Goal: Task Accomplishment & Management: Manage account settings

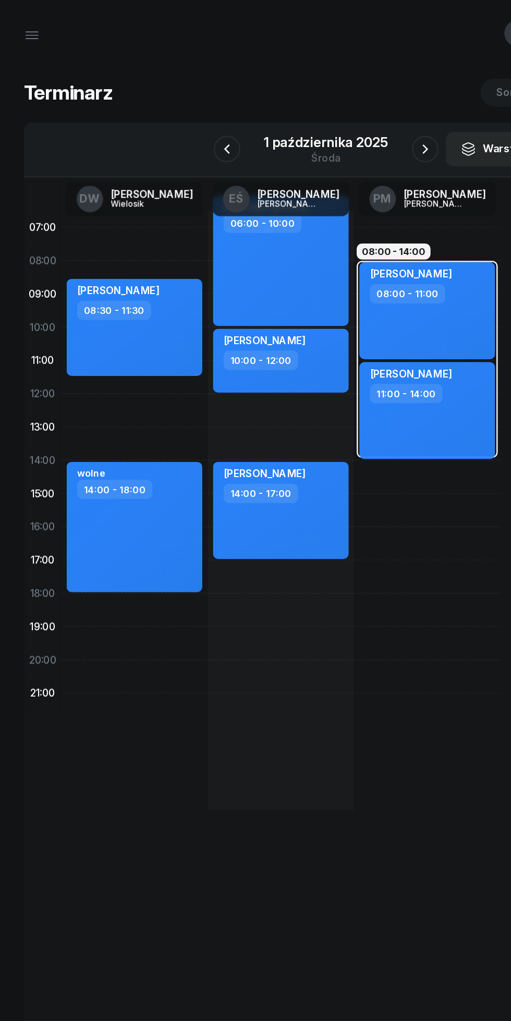
click at [180, 112] on icon "button" at bounding box center [178, 117] width 13 height 13
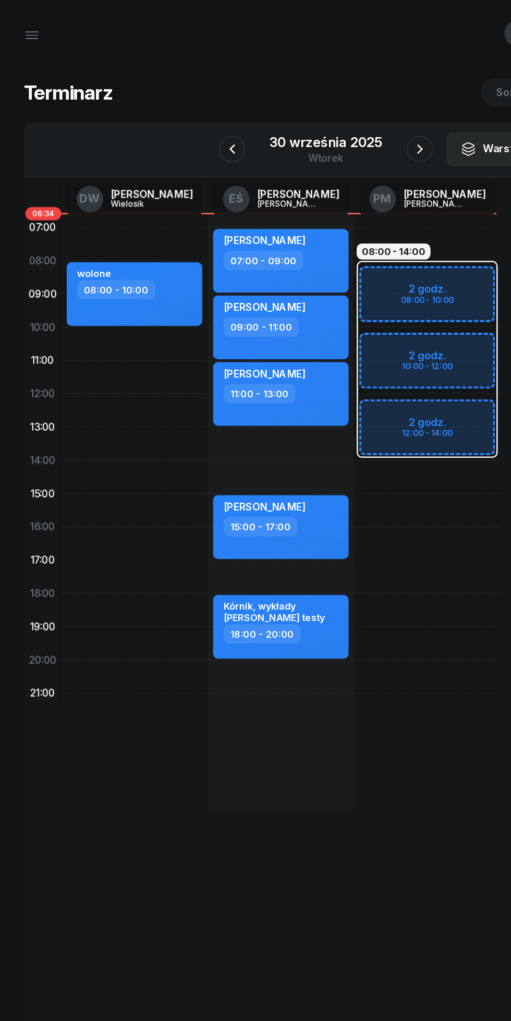
click at [324, 119] on icon "button" at bounding box center [329, 117] width 13 height 13
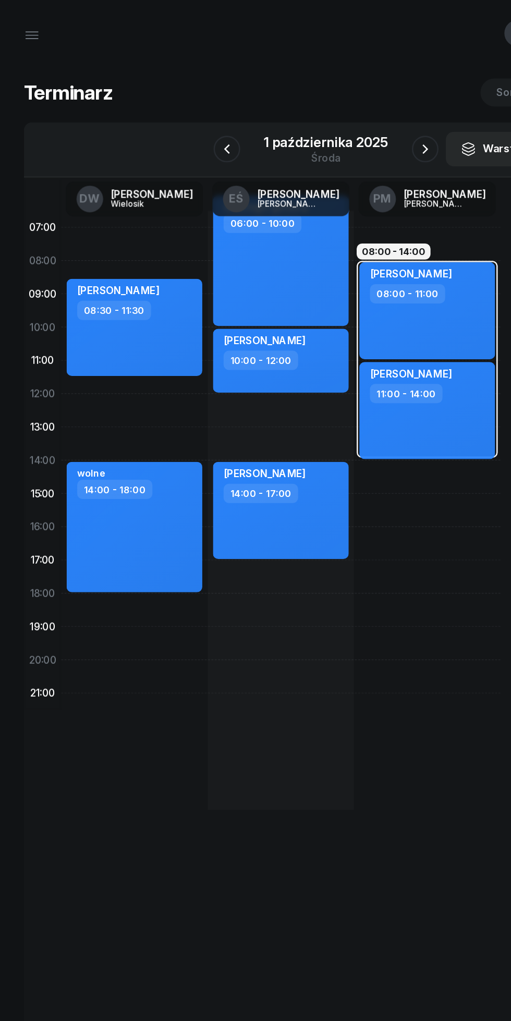
click at [333, 117] on icon "button" at bounding box center [333, 117] width 13 height 13
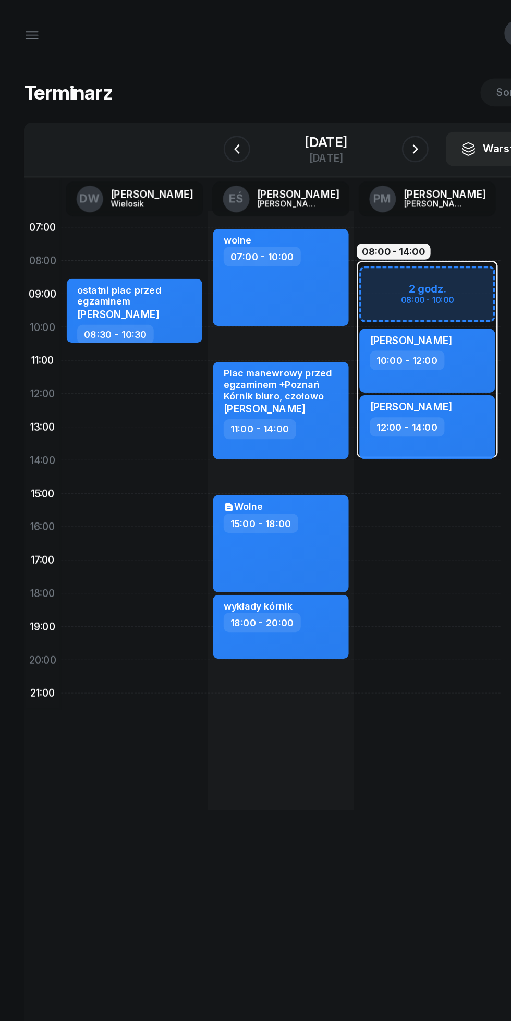
click at [335, 127] on button "button" at bounding box center [325, 116] width 21 height 21
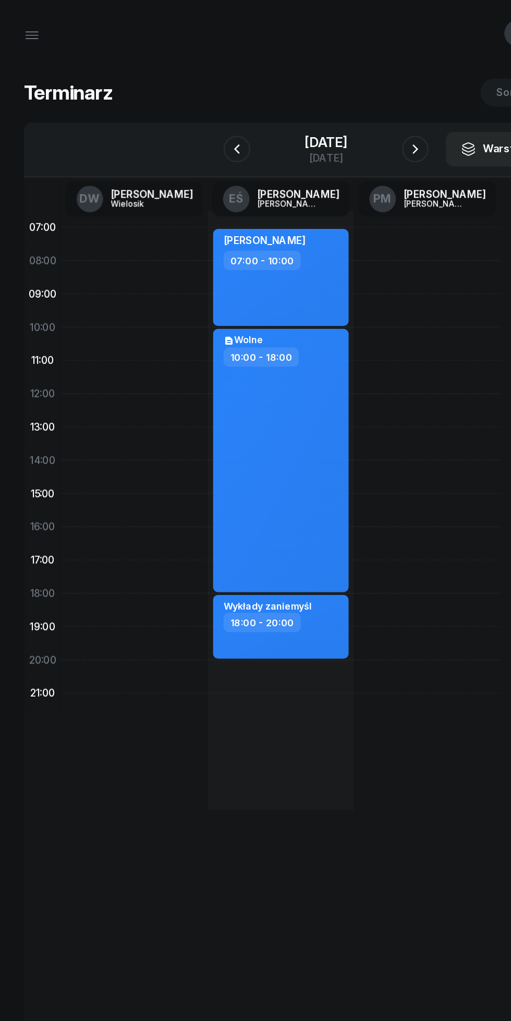
click at [332, 117] on icon "button" at bounding box center [325, 117] width 13 height 13
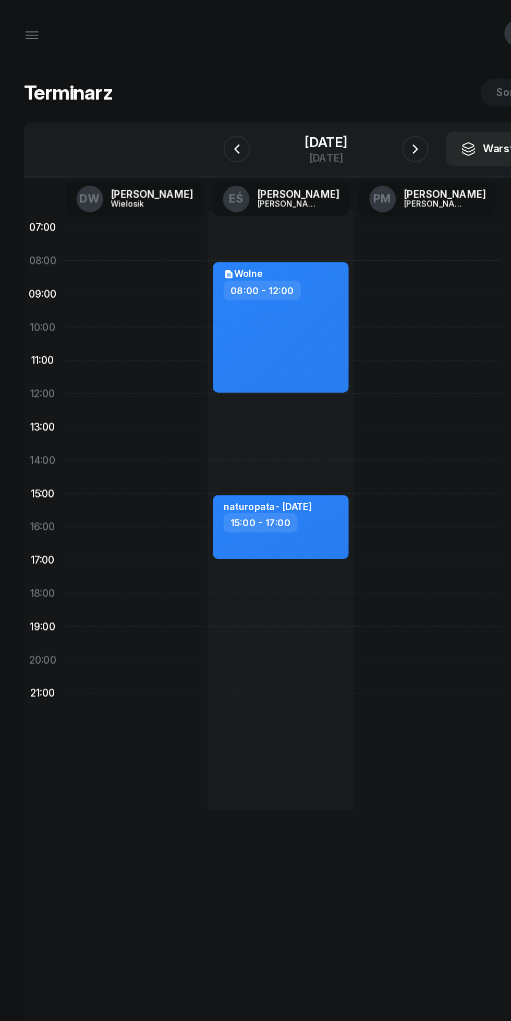
click at [332, 117] on icon "button" at bounding box center [325, 117] width 13 height 13
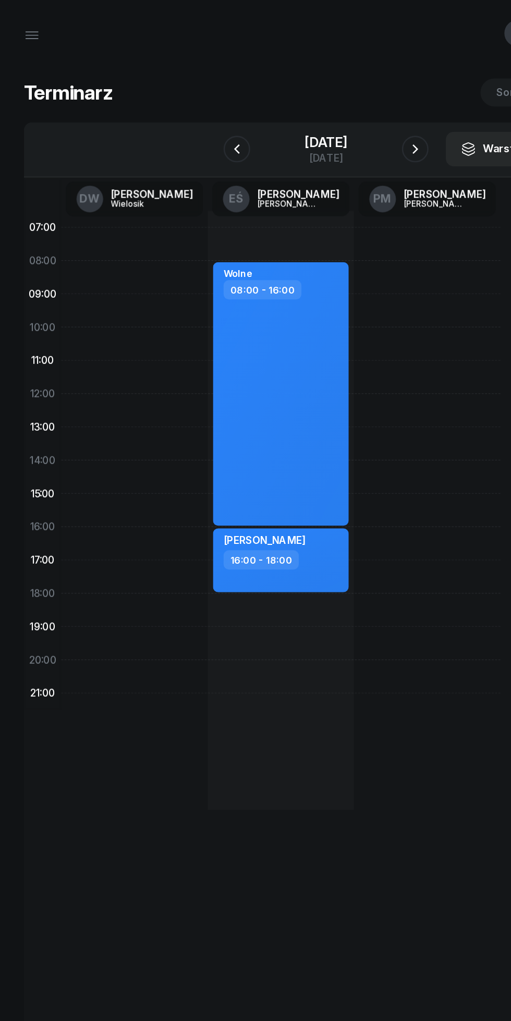
click at [332, 117] on icon "button" at bounding box center [325, 117] width 13 height 13
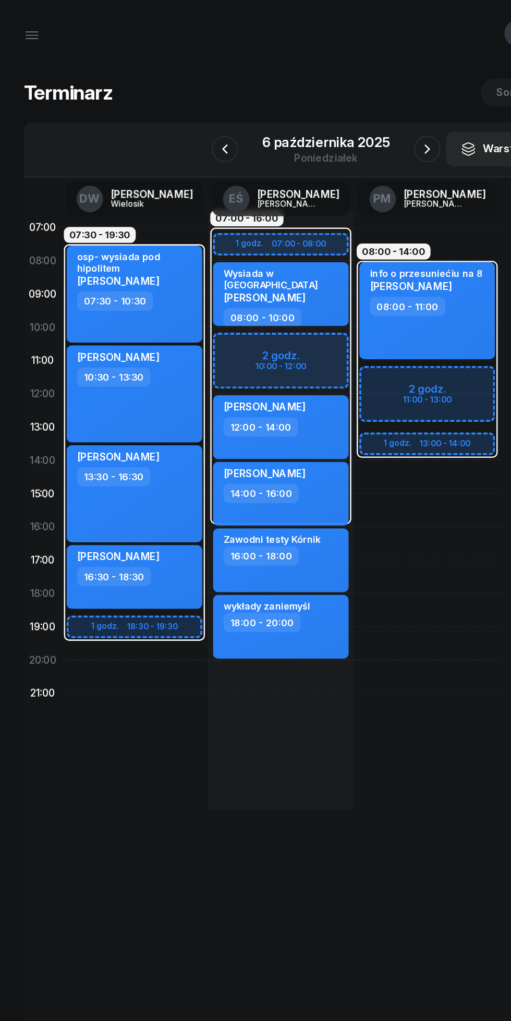
click at [177, 117] on icon "button" at bounding box center [176, 117] width 13 height 13
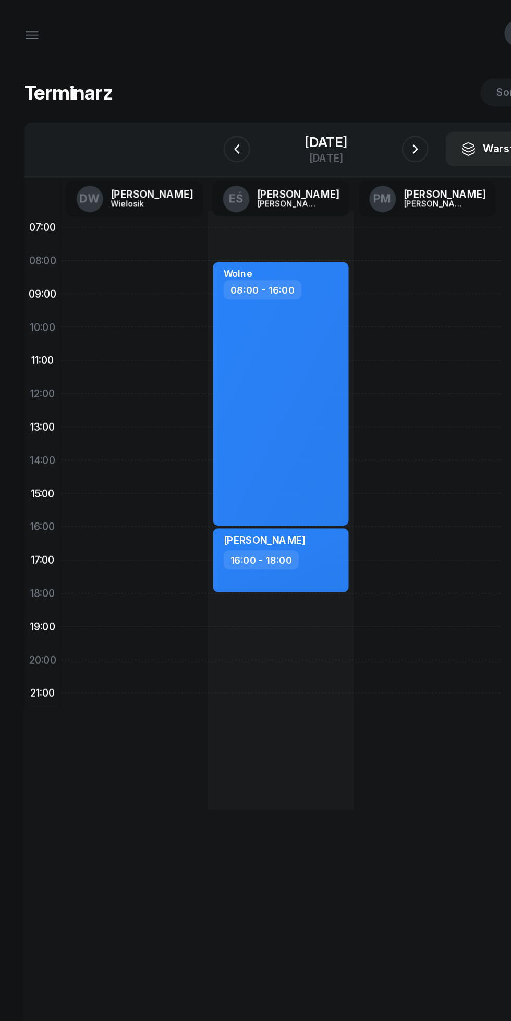
click at [179, 118] on icon "button" at bounding box center [185, 117] width 13 height 13
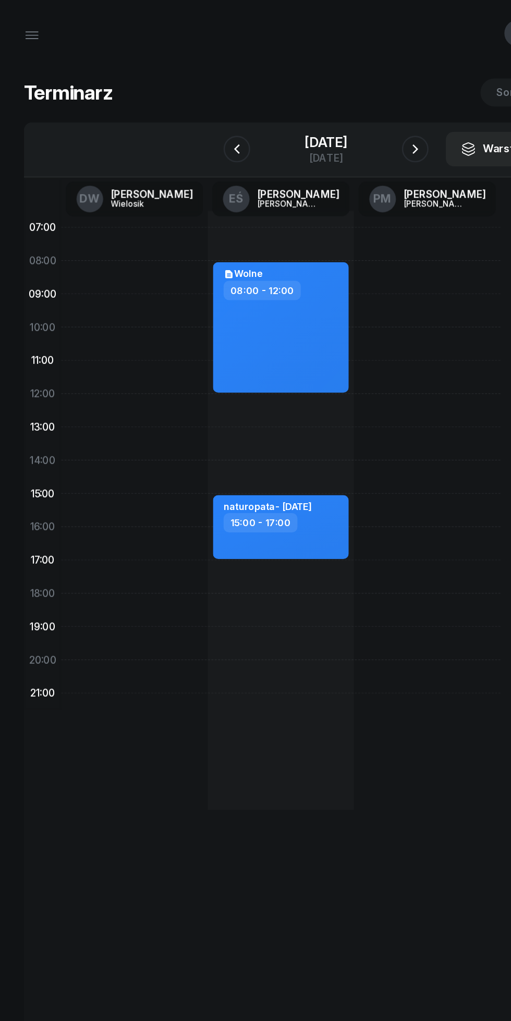
click at [179, 117] on icon "button" at bounding box center [185, 117] width 13 height 13
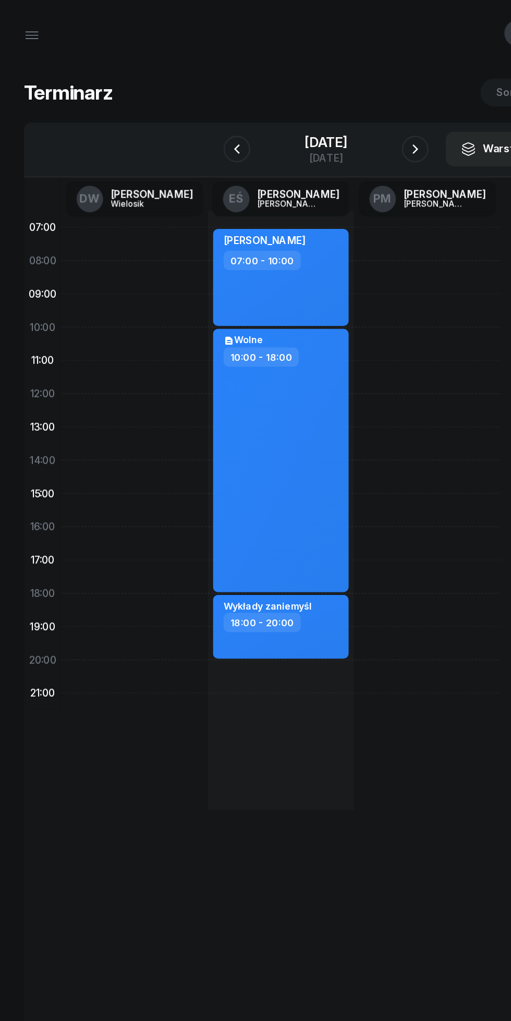
click at [179, 117] on icon "button" at bounding box center [185, 117] width 13 height 13
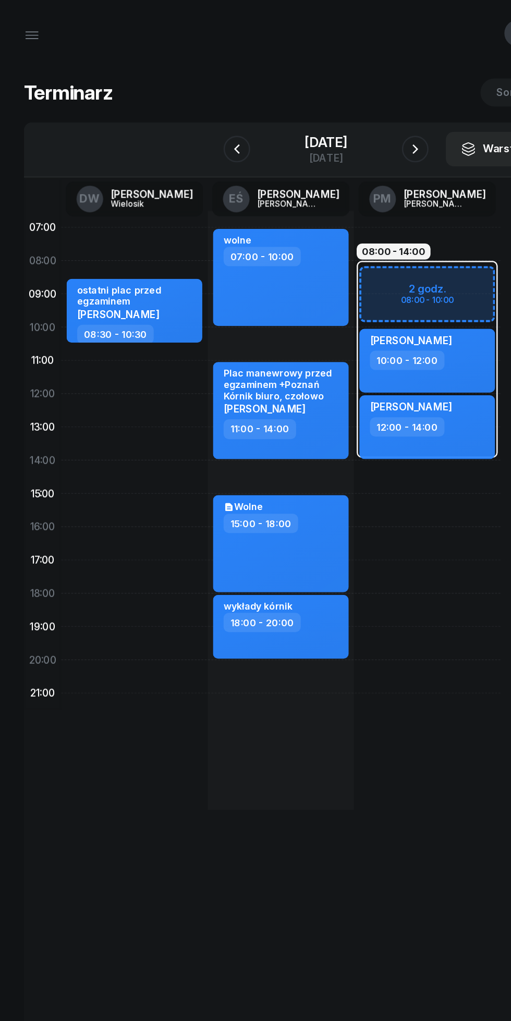
click at [179, 113] on icon "button" at bounding box center [185, 117] width 13 height 13
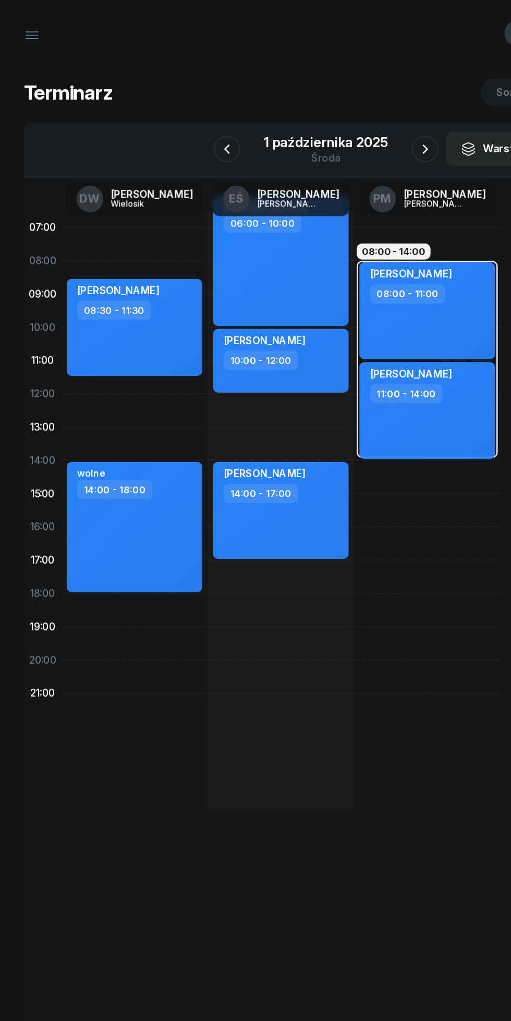
click at [327, 115] on icon "button" at bounding box center [333, 117] width 13 height 13
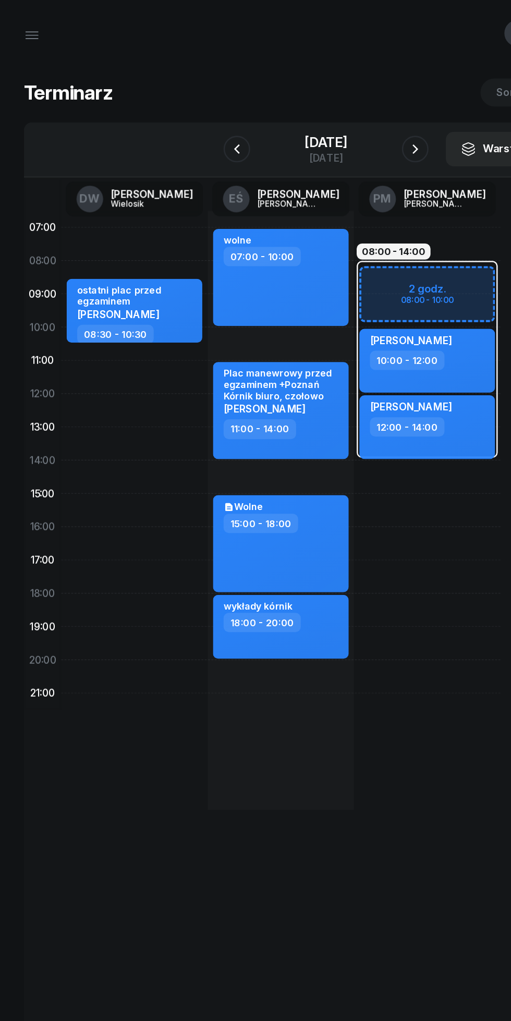
click at [309, 114] on div "[DATE]" at bounding box center [255, 117] width 106 height 30
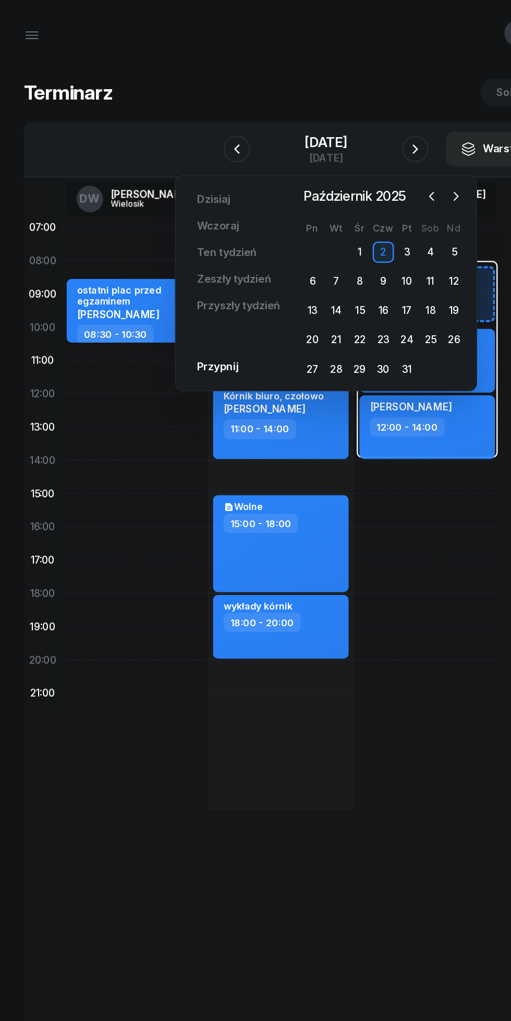
click at [332, 117] on icon "button" at bounding box center [325, 117] width 13 height 13
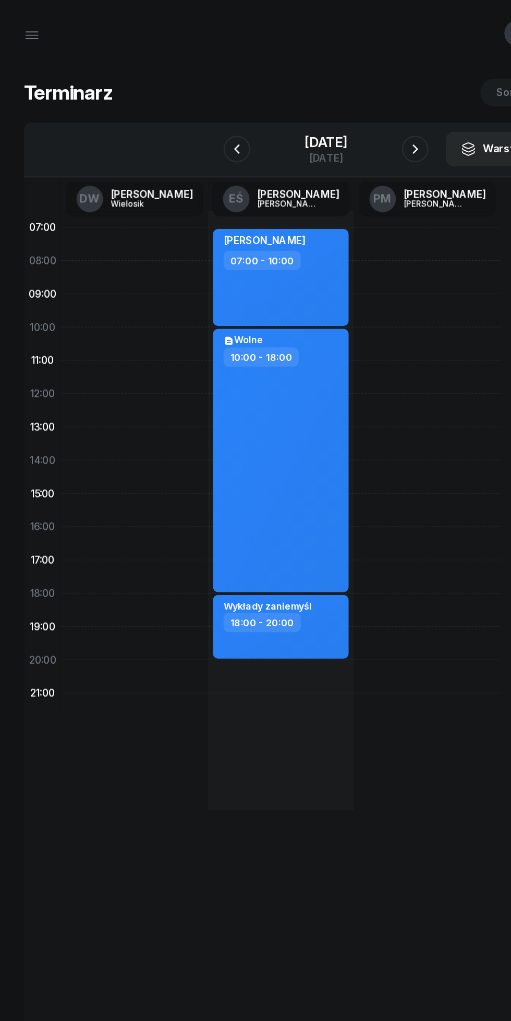
click at [332, 116] on icon "button" at bounding box center [325, 117] width 13 height 13
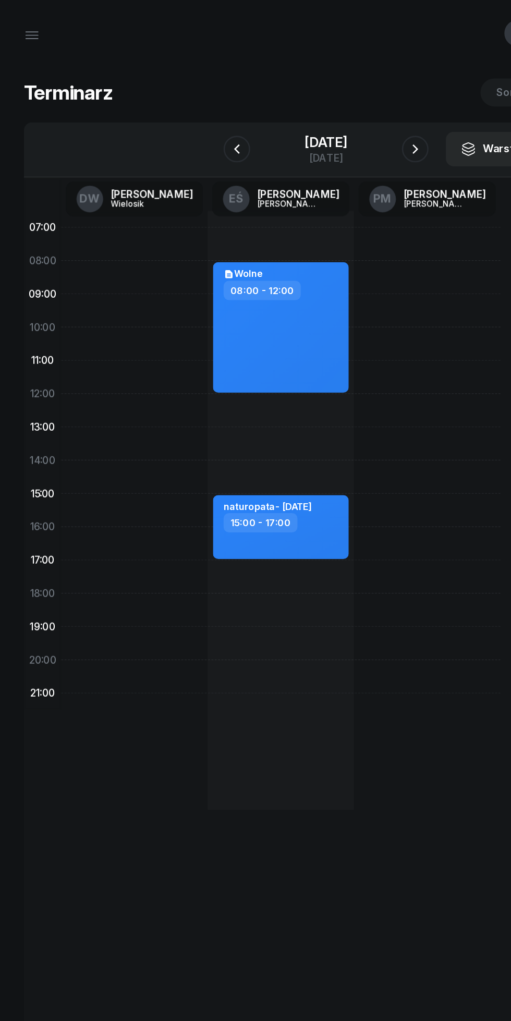
click at [332, 115] on icon "button" at bounding box center [325, 117] width 13 height 13
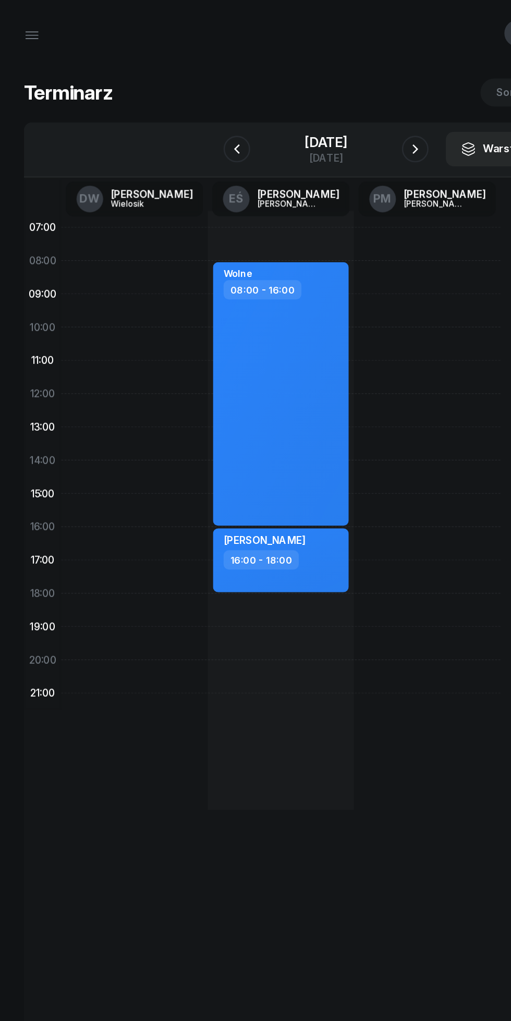
click at [331, 115] on icon "button" at bounding box center [325, 117] width 13 height 13
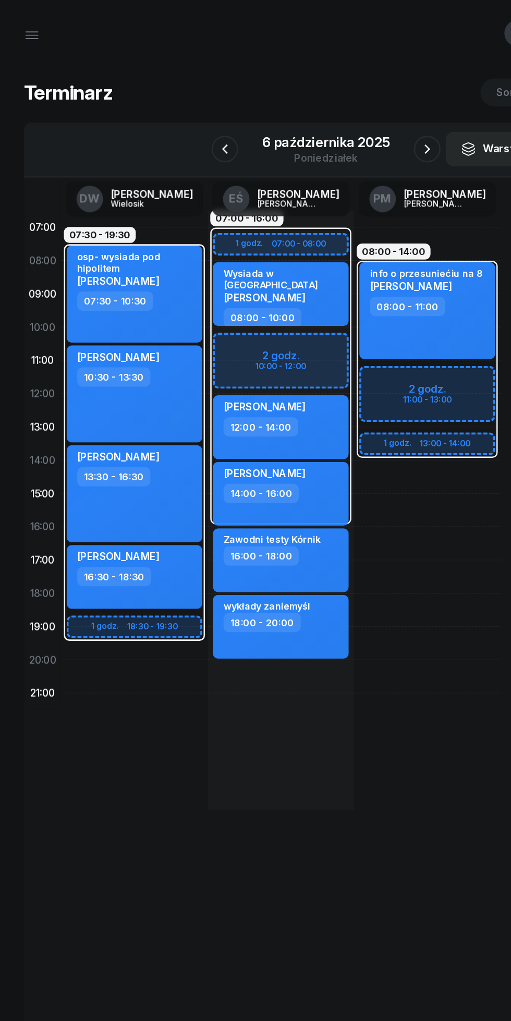
click at [334, 117] on icon "button" at bounding box center [335, 117] width 13 height 13
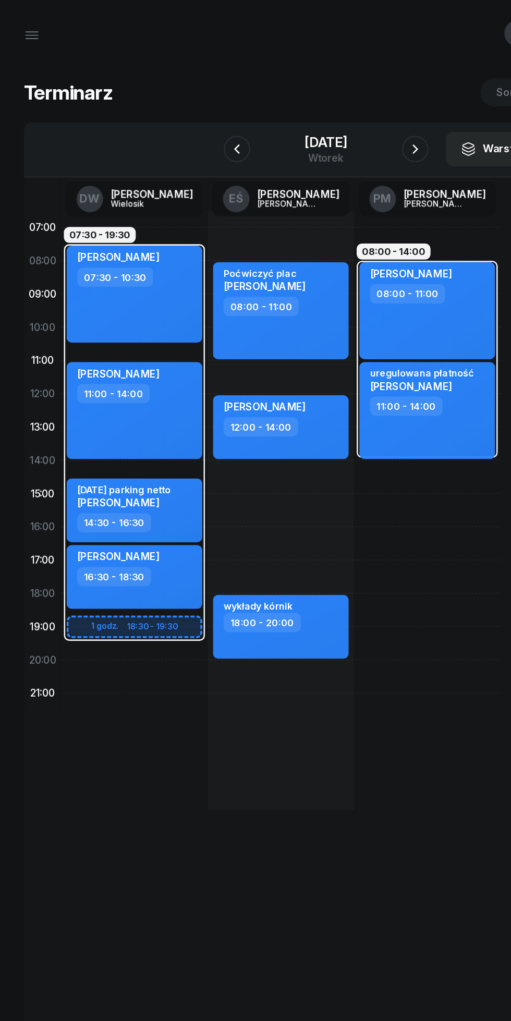
click at [327, 120] on icon "button" at bounding box center [325, 116] width 4 height 7
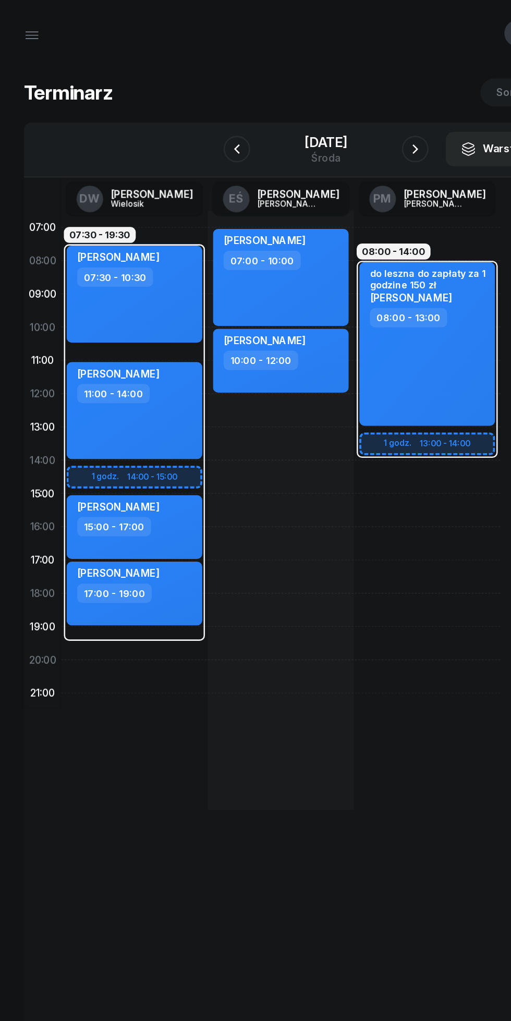
click at [179, 115] on icon "button" at bounding box center [185, 117] width 13 height 13
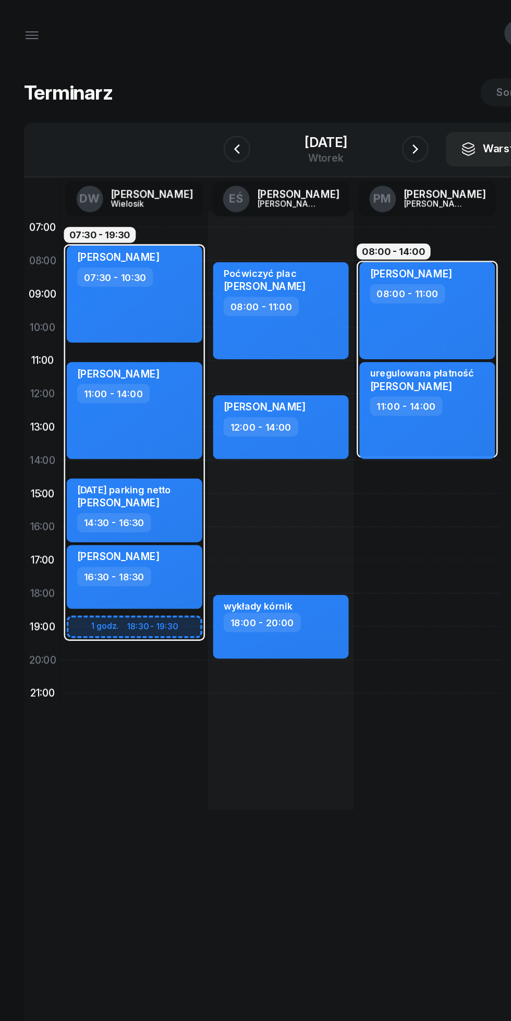
click at [179, 117] on icon "button" at bounding box center [185, 117] width 13 height 13
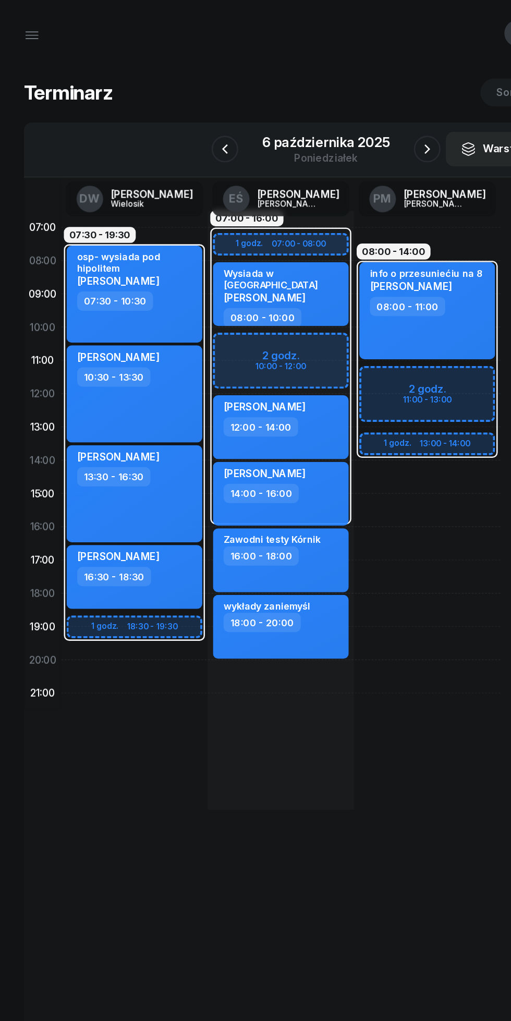
click at [172, 117] on icon "button" at bounding box center [176, 117] width 13 height 13
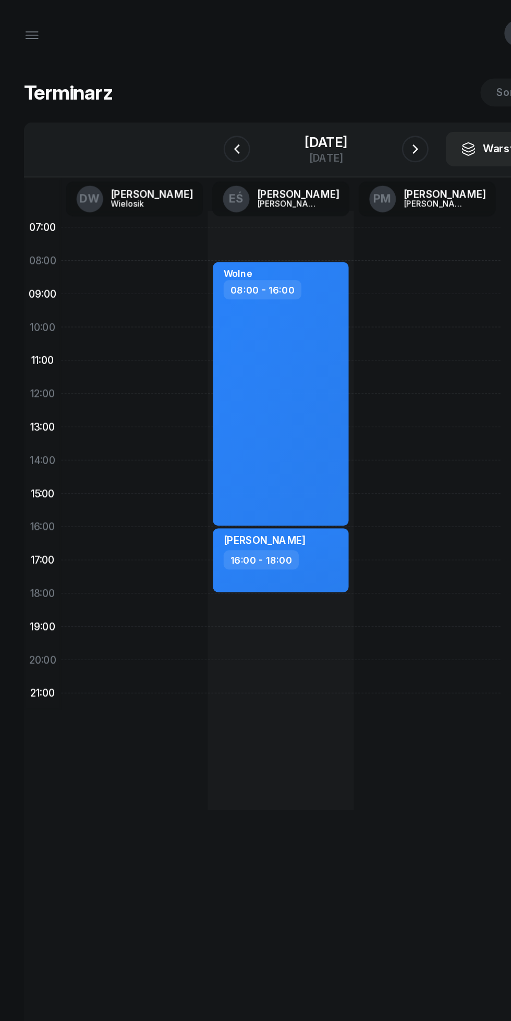
click at [179, 113] on icon "button" at bounding box center [185, 117] width 13 height 13
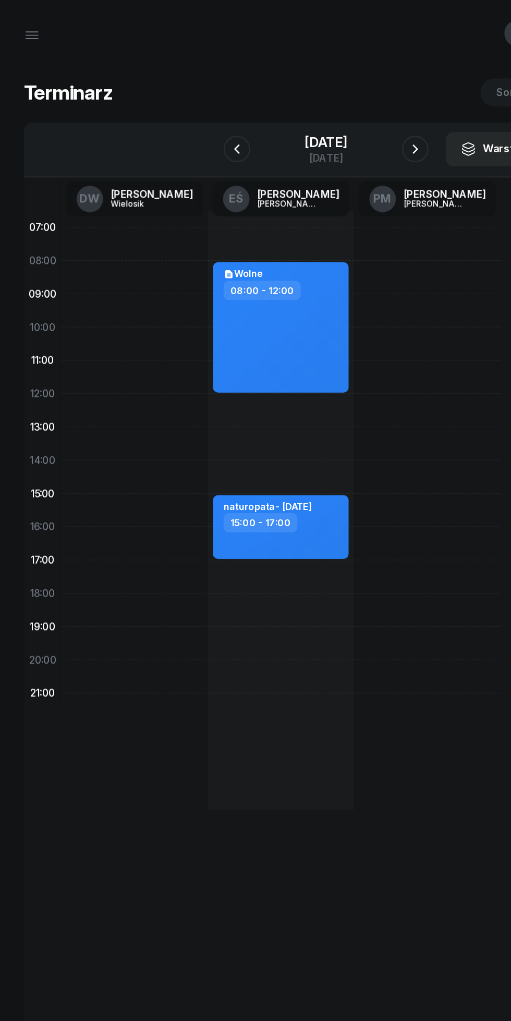
click at [329, 120] on icon "button" at bounding box center [325, 117] width 13 height 13
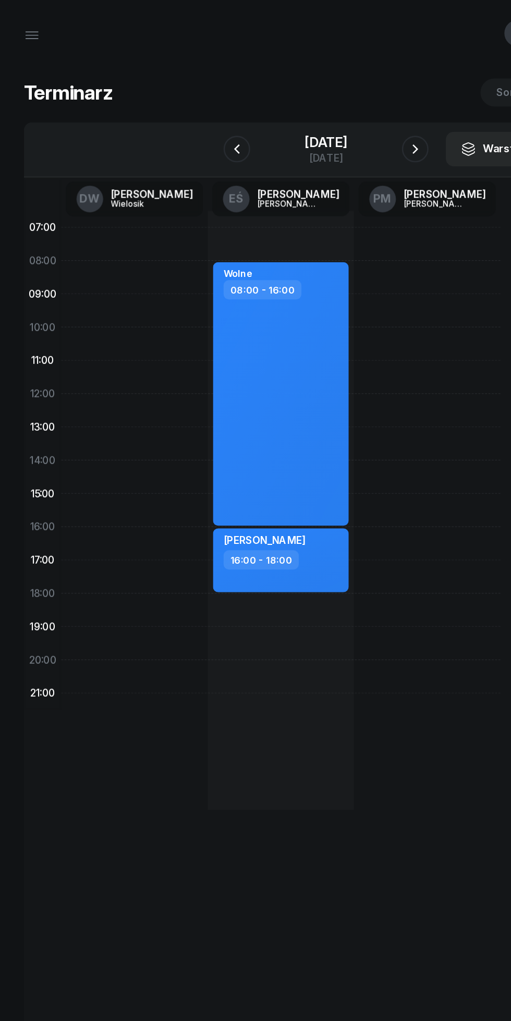
click at [330, 121] on icon "button" at bounding box center [325, 117] width 13 height 13
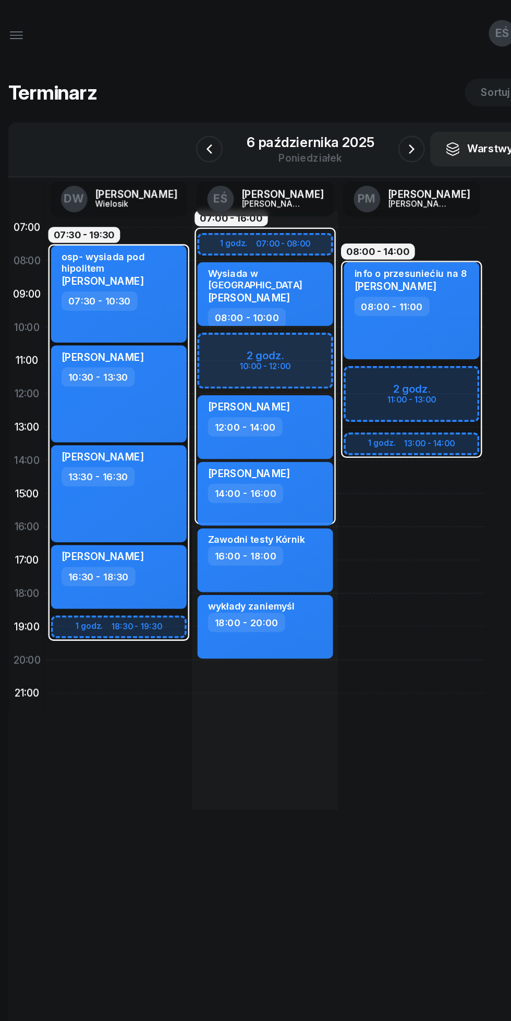
click at [331, 117] on icon "button" at bounding box center [335, 117] width 13 height 13
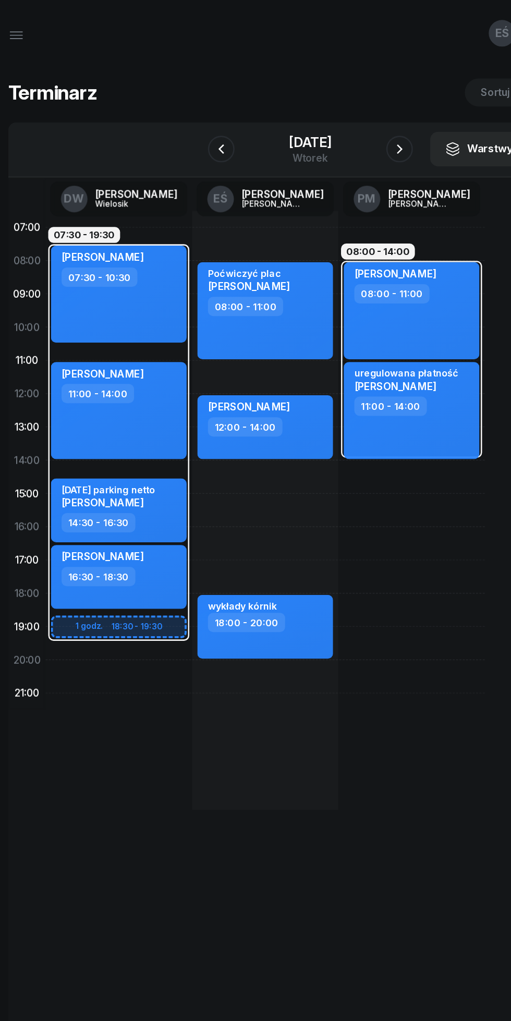
click at [331, 117] on icon "button" at bounding box center [325, 117] width 13 height 13
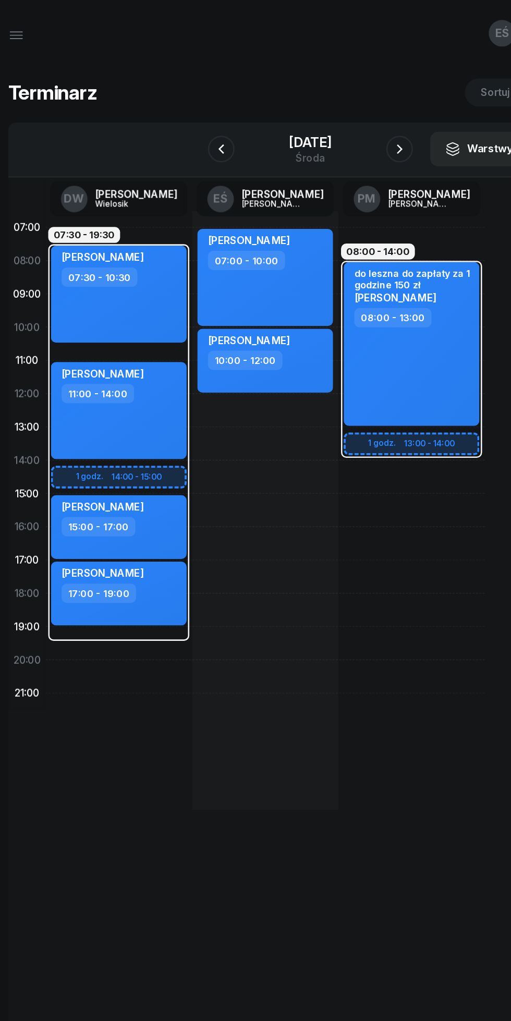
click at [329, 118] on icon "button" at bounding box center [325, 117] width 13 height 13
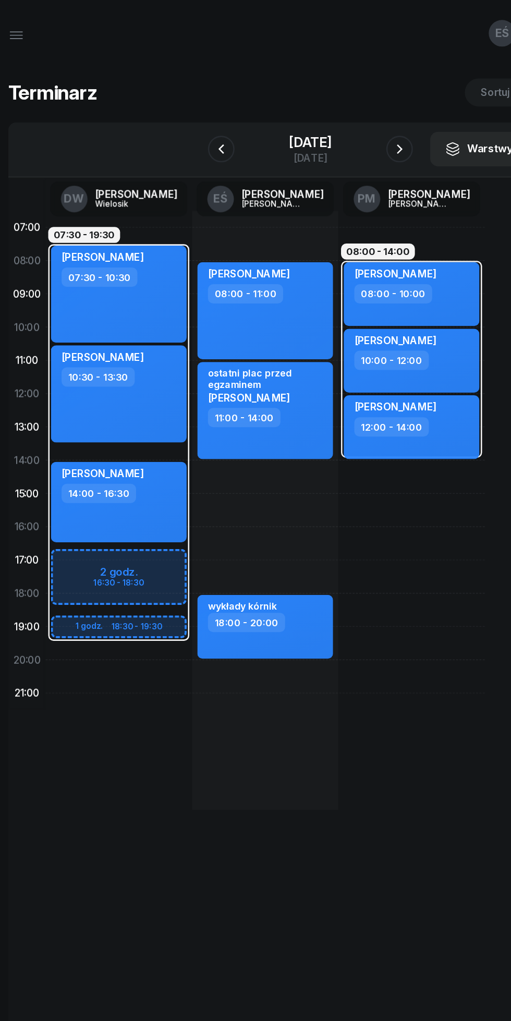
click at [324, 125] on div at bounding box center [325, 116] width 21 height 21
click at [327, 118] on icon "button" at bounding box center [325, 116] width 4 height 7
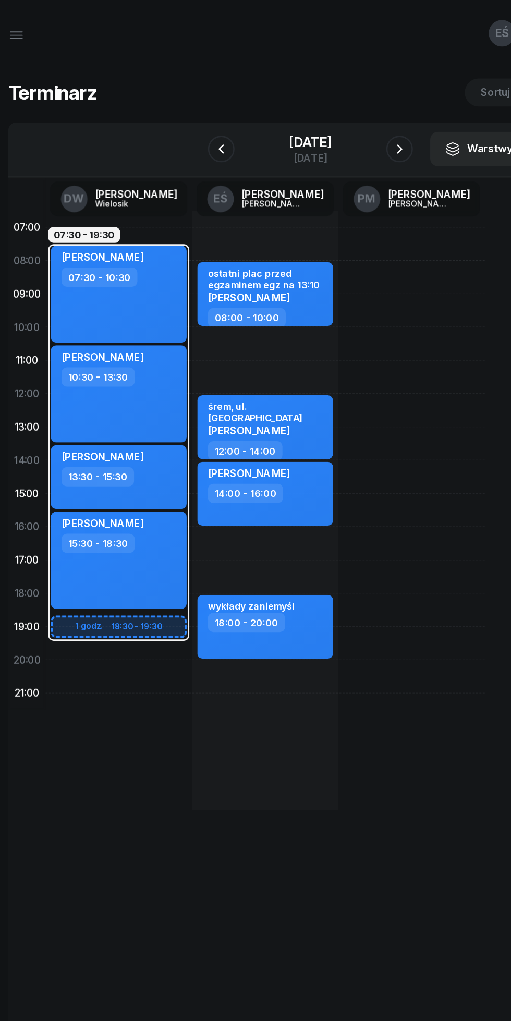
click at [332, 117] on icon "button" at bounding box center [325, 117] width 13 height 13
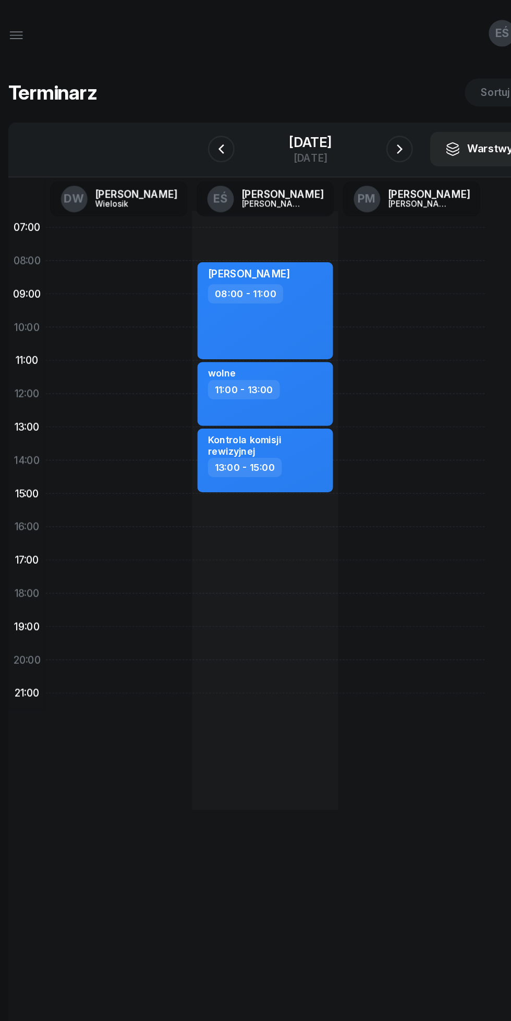
click at [329, 122] on icon "button" at bounding box center [325, 117] width 13 height 13
click at [332, 117] on icon "button" at bounding box center [325, 117] width 13 height 13
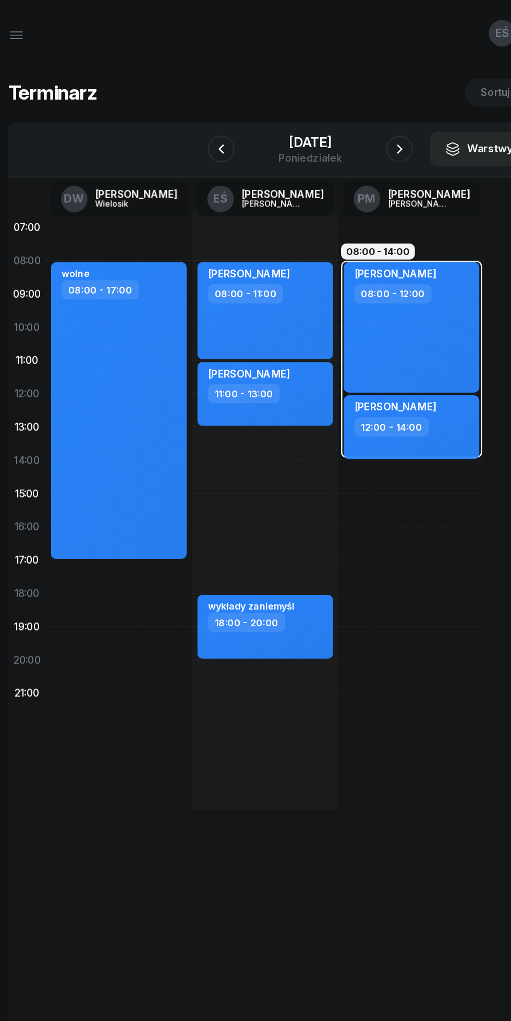
click at [179, 116] on icon "button" at bounding box center [185, 117] width 13 height 13
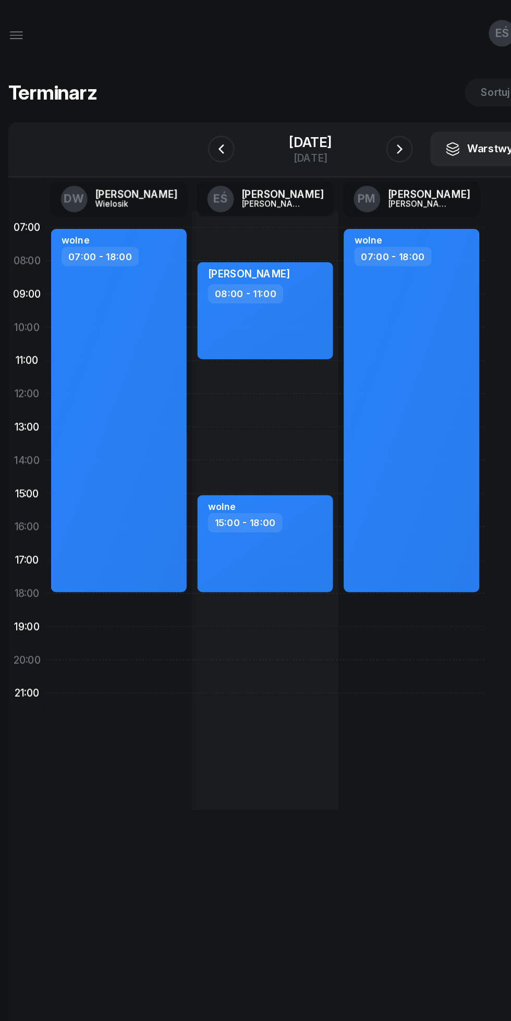
click at [179, 116] on icon "button" at bounding box center [185, 117] width 13 height 13
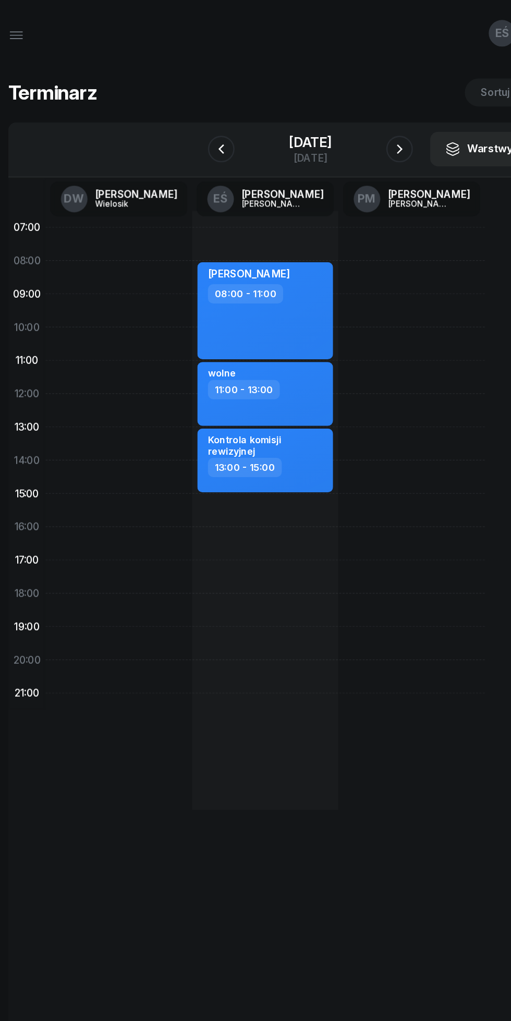
click at [179, 117] on icon "button" at bounding box center [185, 117] width 13 height 13
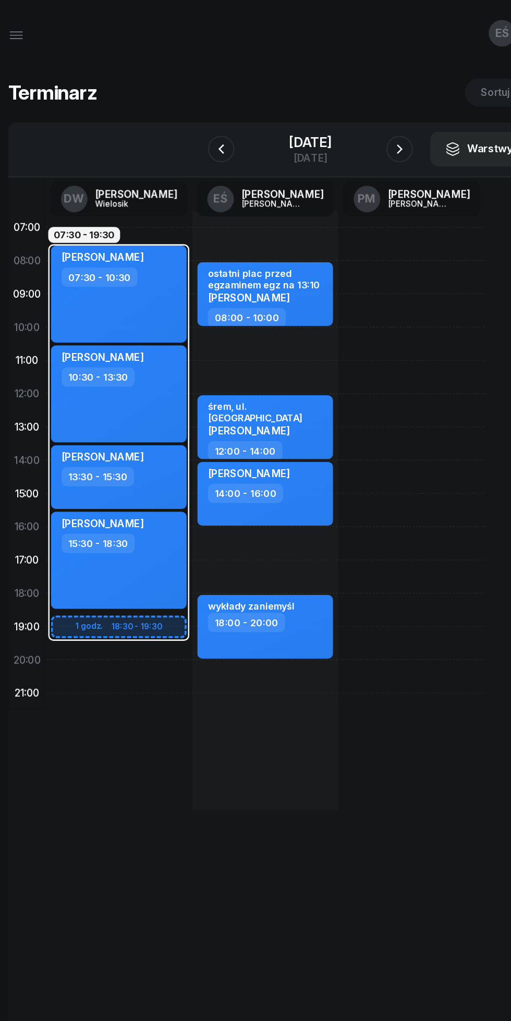
click at [179, 120] on icon "button" at bounding box center [185, 117] width 13 height 13
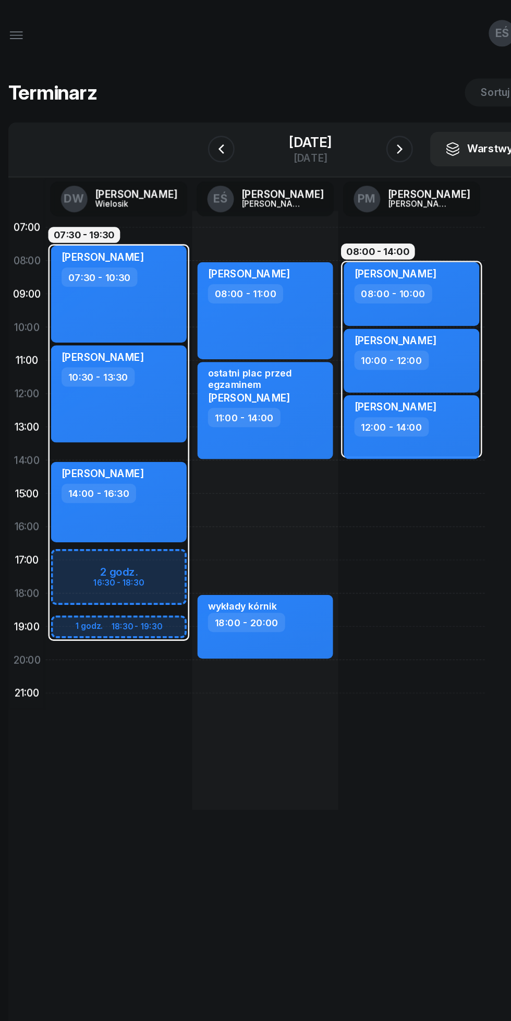
click at [179, 116] on icon "button" at bounding box center [185, 117] width 13 height 13
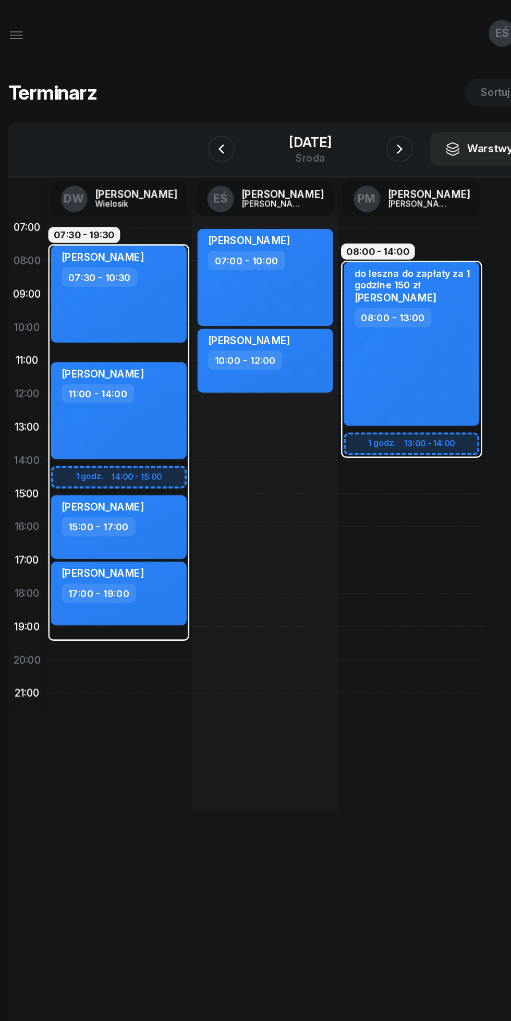
click at [179, 121] on icon "button" at bounding box center [185, 117] width 13 height 13
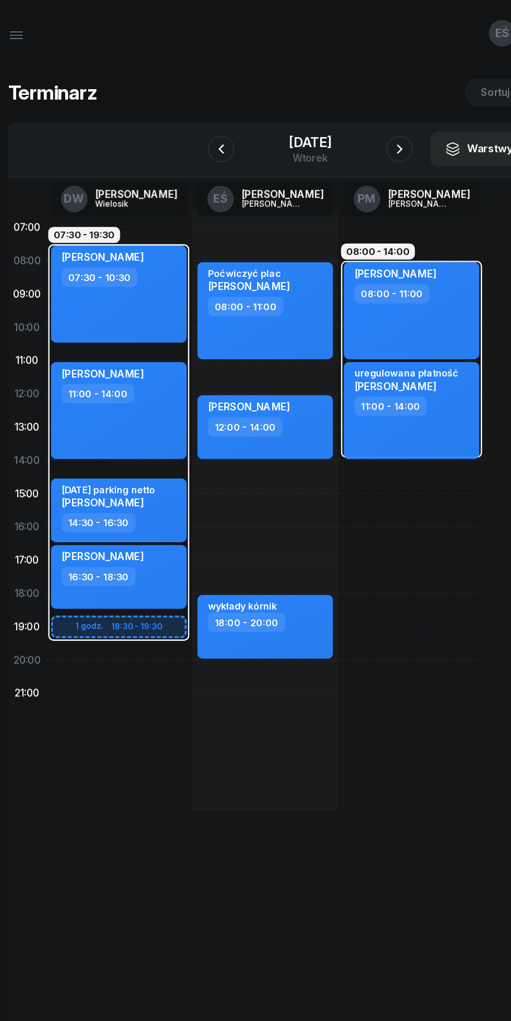
click at [120, 239] on div "[PERSON_NAME] 07:30 - 10:30" at bounding box center [105, 230] width 106 height 76
select select "07"
select select "30"
select select "10"
select select "30"
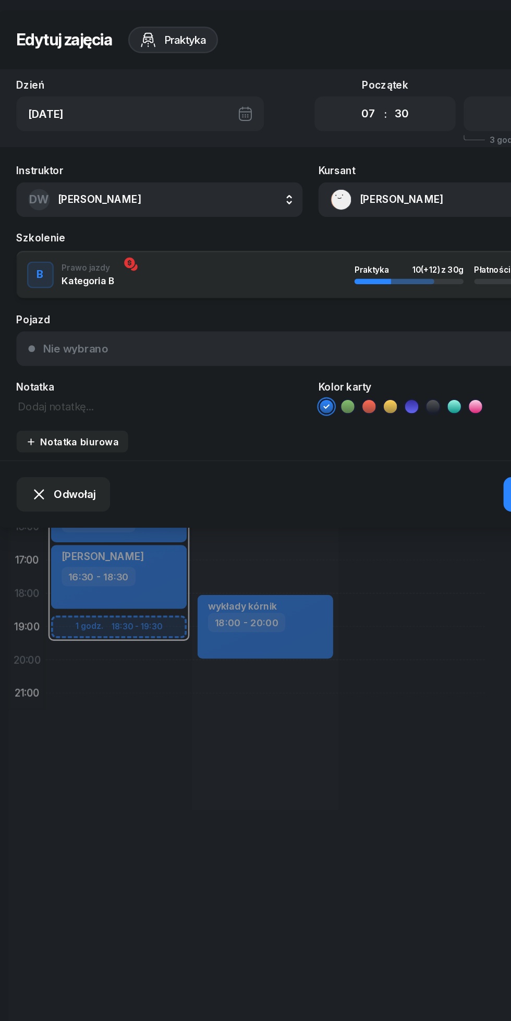
click at [297, 160] on button "[PERSON_NAME]" at bounding box center [374, 156] width 224 height 27
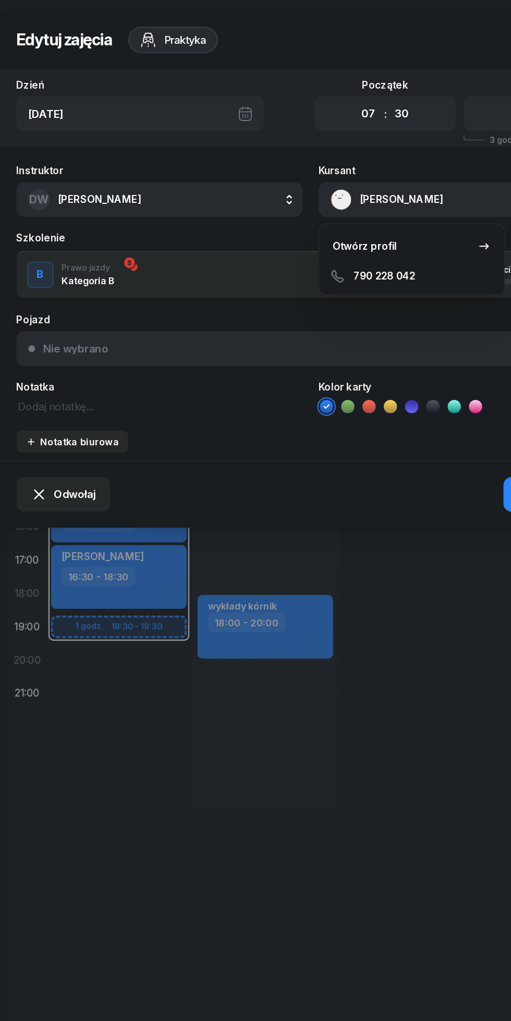
click at [282, 191] on div "Otwórz profil" at bounding box center [298, 193] width 51 height 14
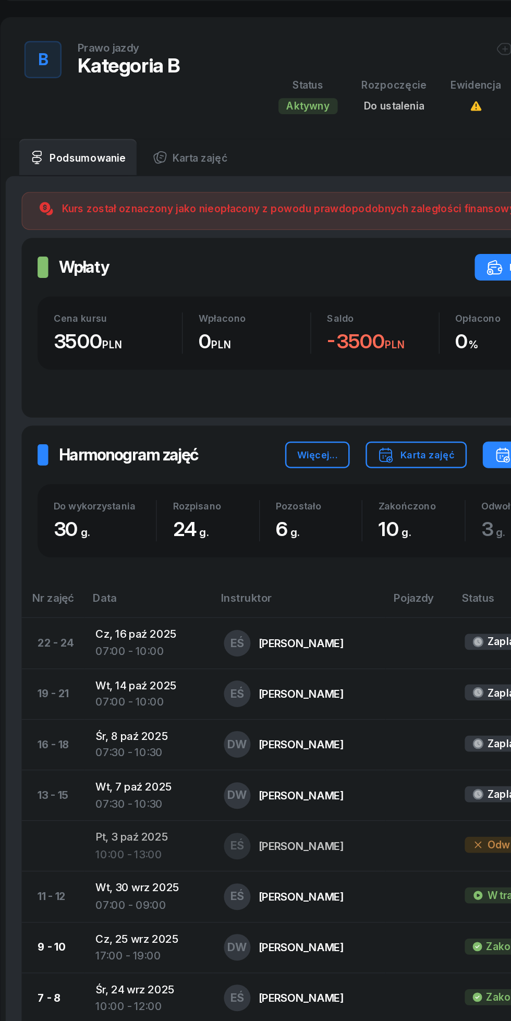
scroll to position [184, 0]
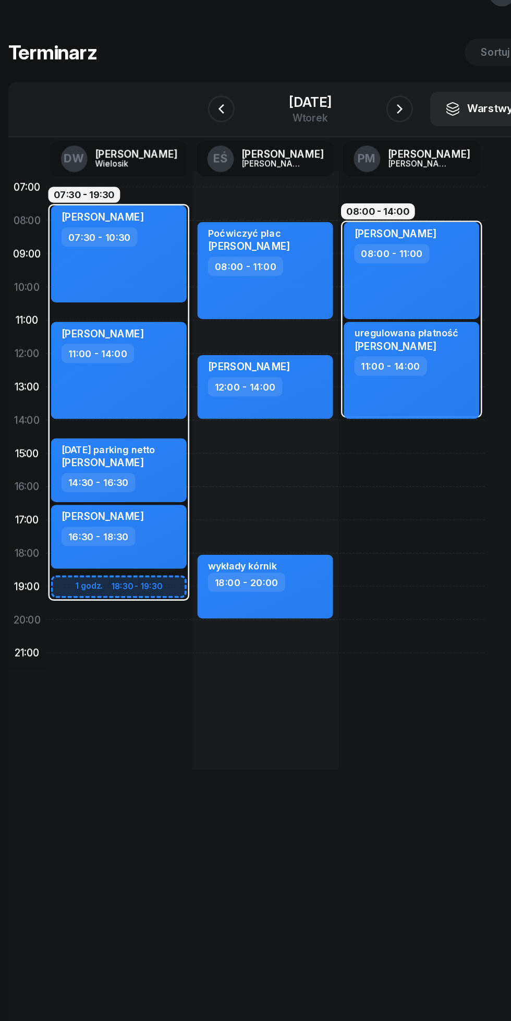
click at [179, 112] on icon "button" at bounding box center [185, 117] width 13 height 13
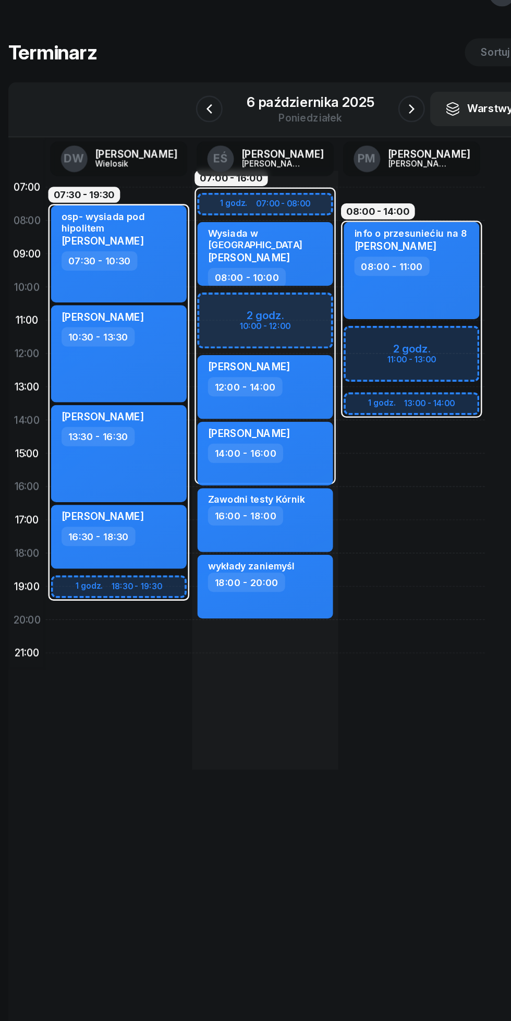
click at [177, 117] on icon "button" at bounding box center [176, 117] width 13 height 13
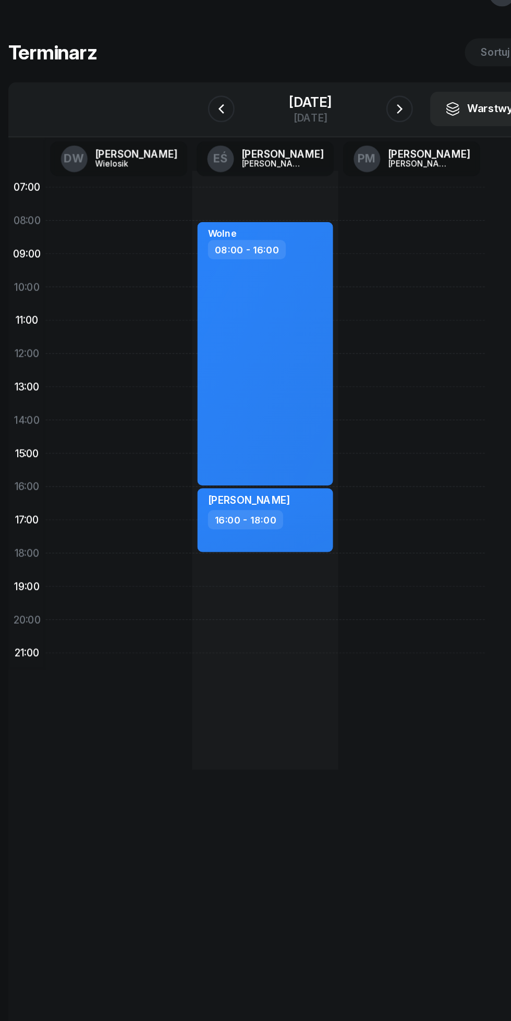
click at [179, 114] on icon "button" at bounding box center [185, 117] width 13 height 13
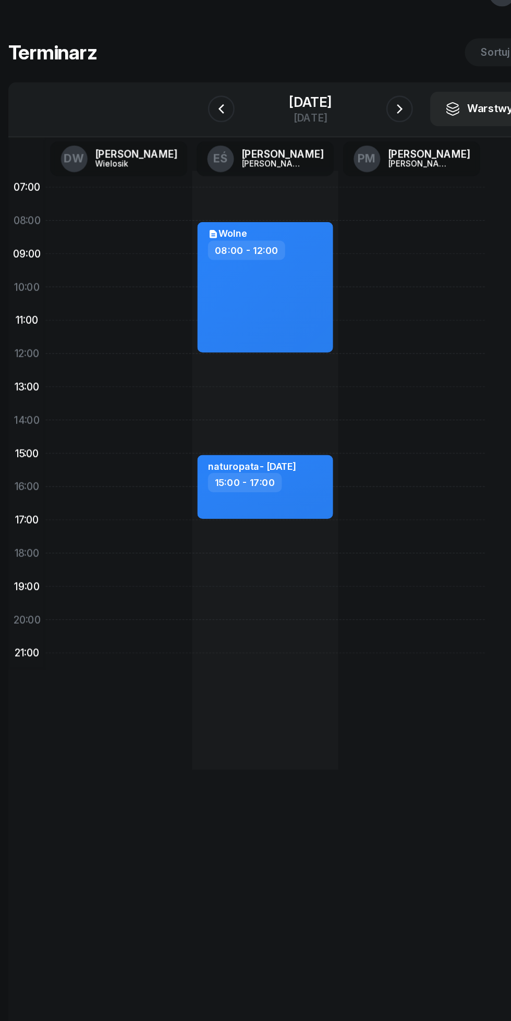
click at [179, 115] on icon "button" at bounding box center [185, 117] width 13 height 13
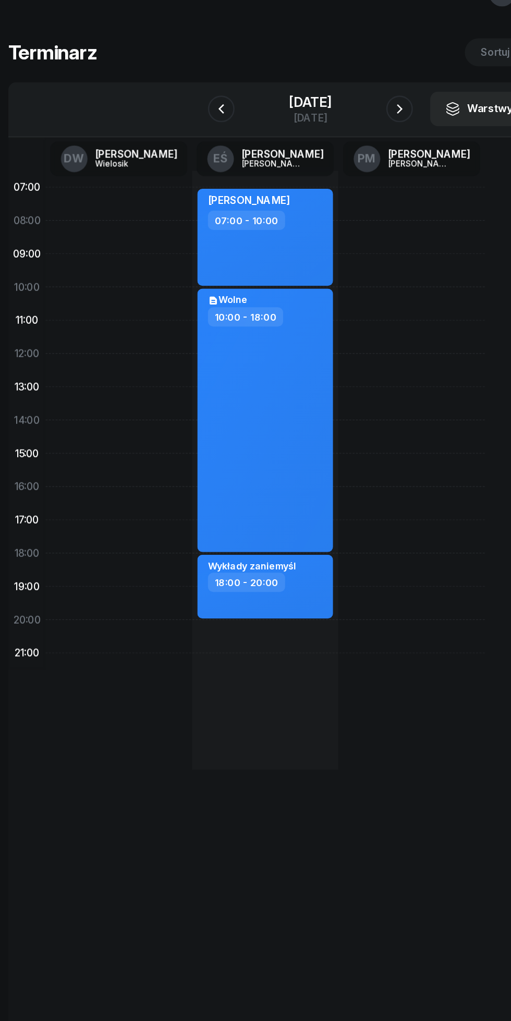
click at [179, 117] on icon "button" at bounding box center [185, 117] width 13 height 13
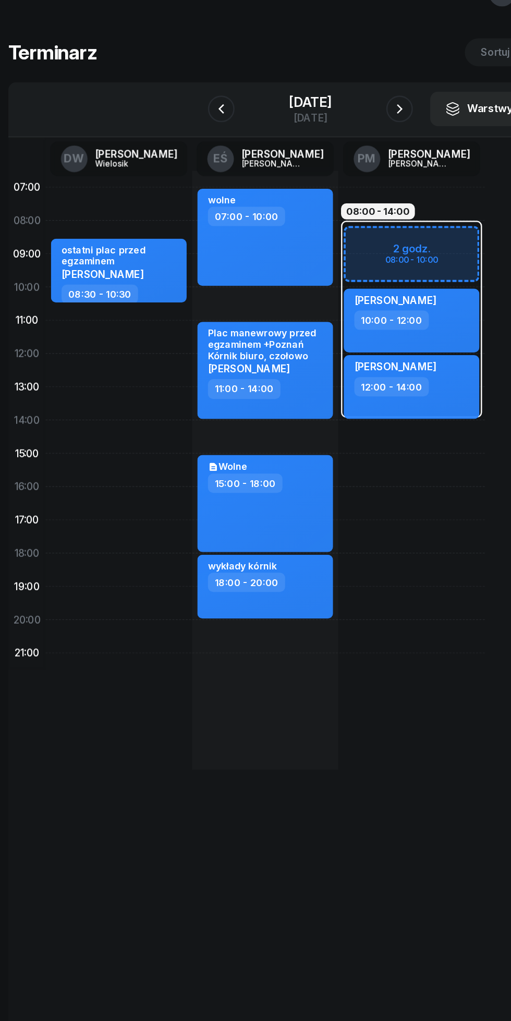
click at [179, 116] on icon "button" at bounding box center [185, 117] width 13 height 13
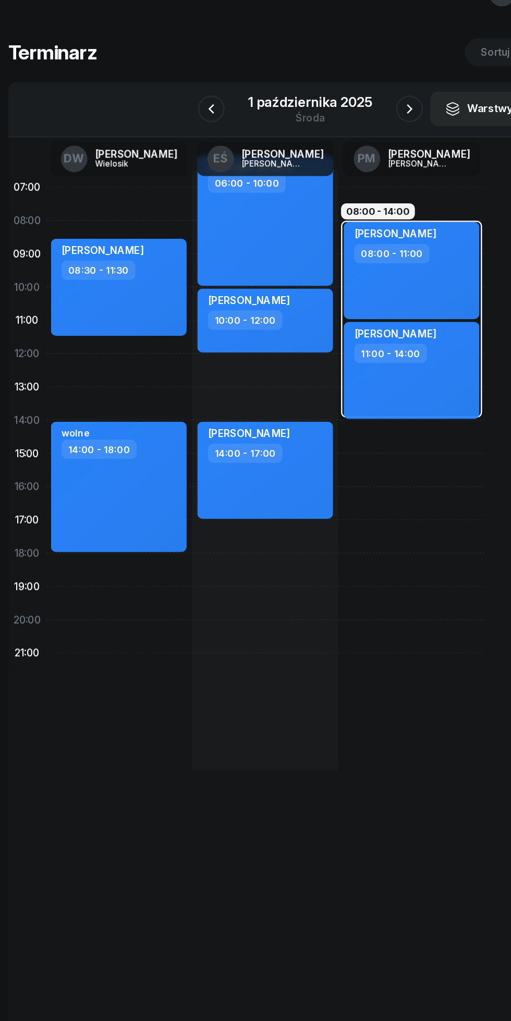
click at [178, 117] on icon "button" at bounding box center [178, 117] width 13 height 13
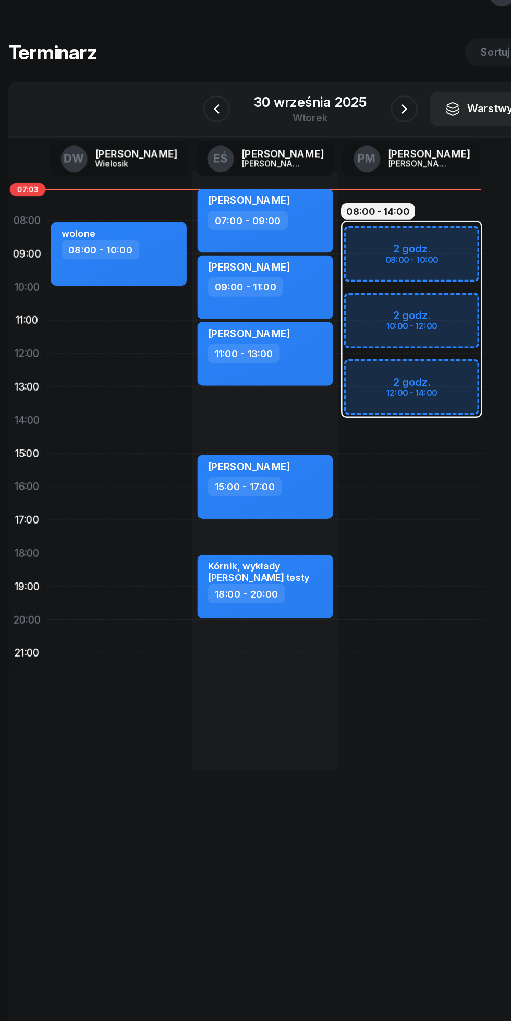
click at [329, 117] on icon "button" at bounding box center [329, 117] width 13 height 13
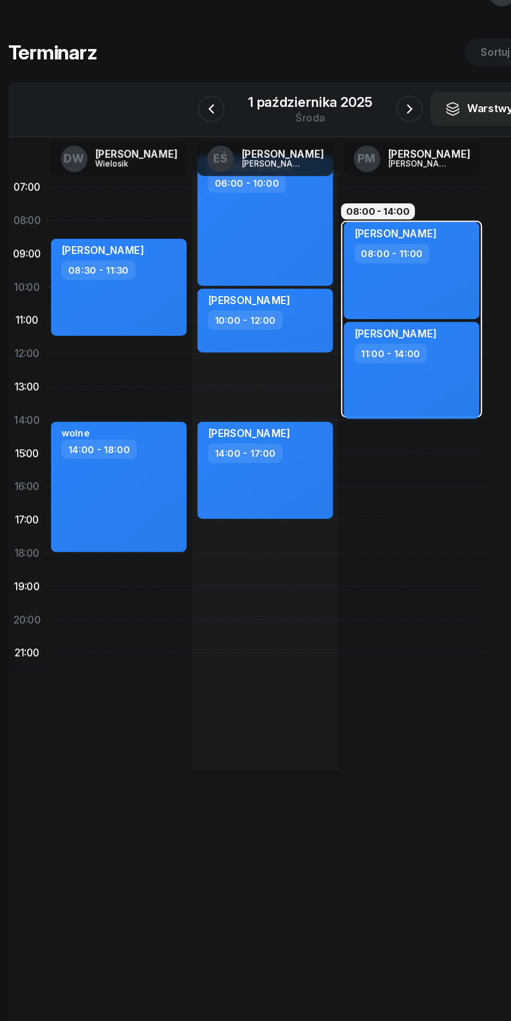
click at [333, 117] on icon "button" at bounding box center [333, 117] width 13 height 13
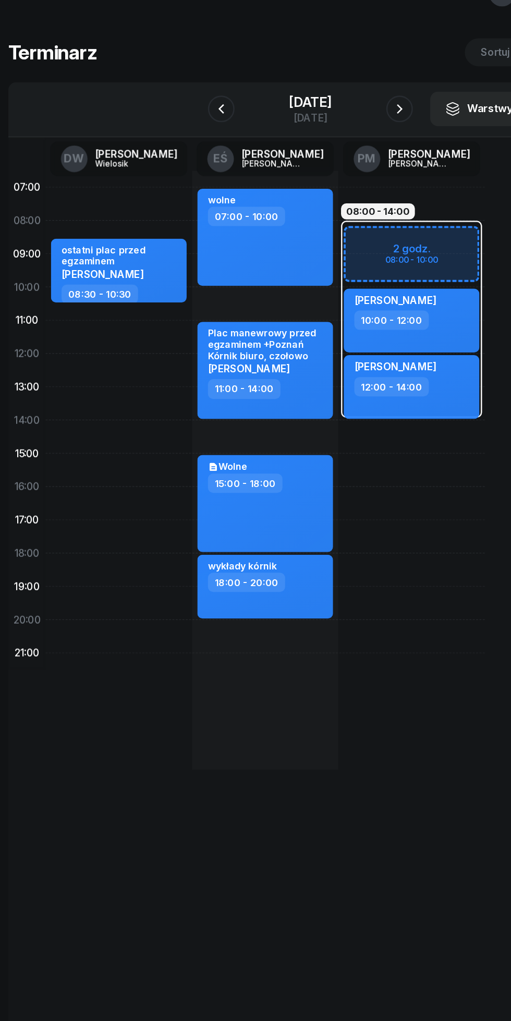
click at [332, 117] on icon "button" at bounding box center [325, 117] width 13 height 13
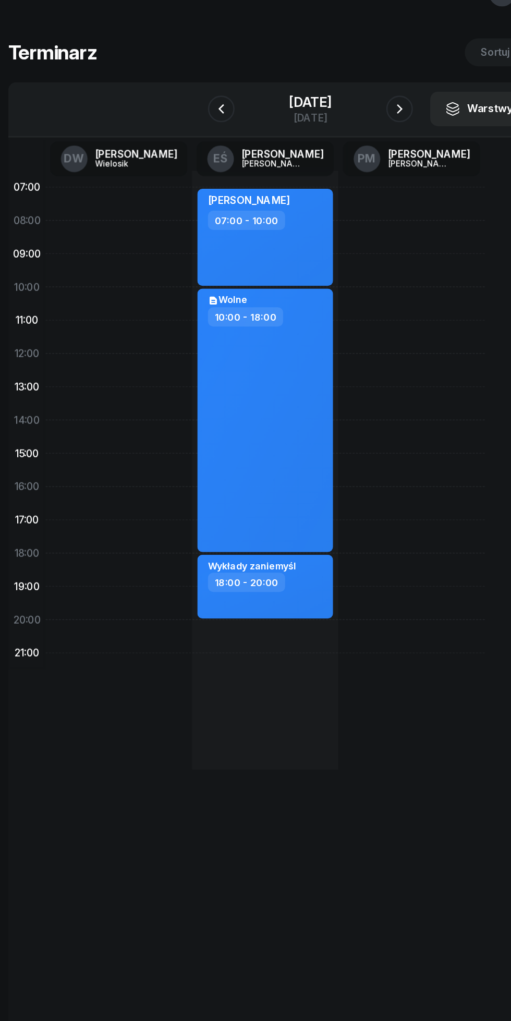
click at [330, 120] on icon "button" at bounding box center [325, 117] width 13 height 13
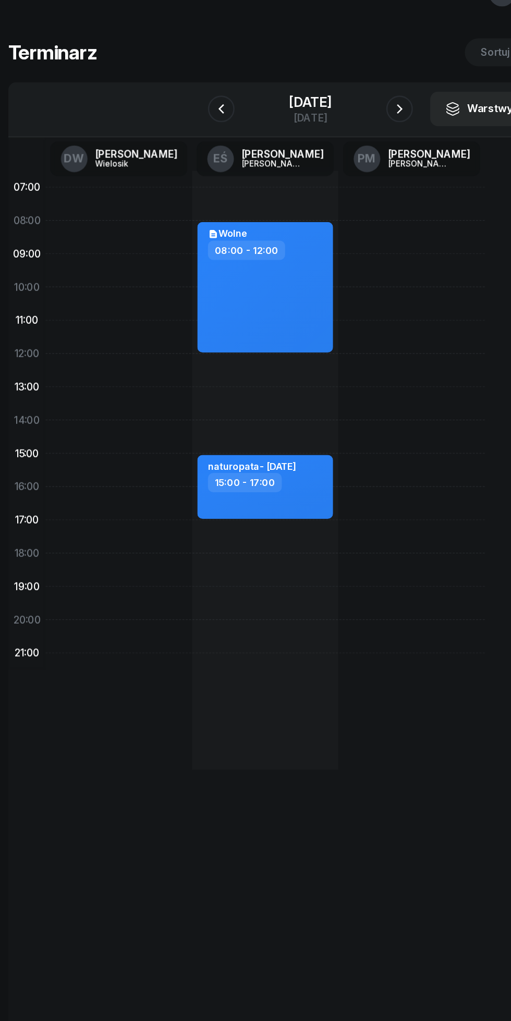
click at [332, 117] on icon "button" at bounding box center [325, 117] width 13 height 13
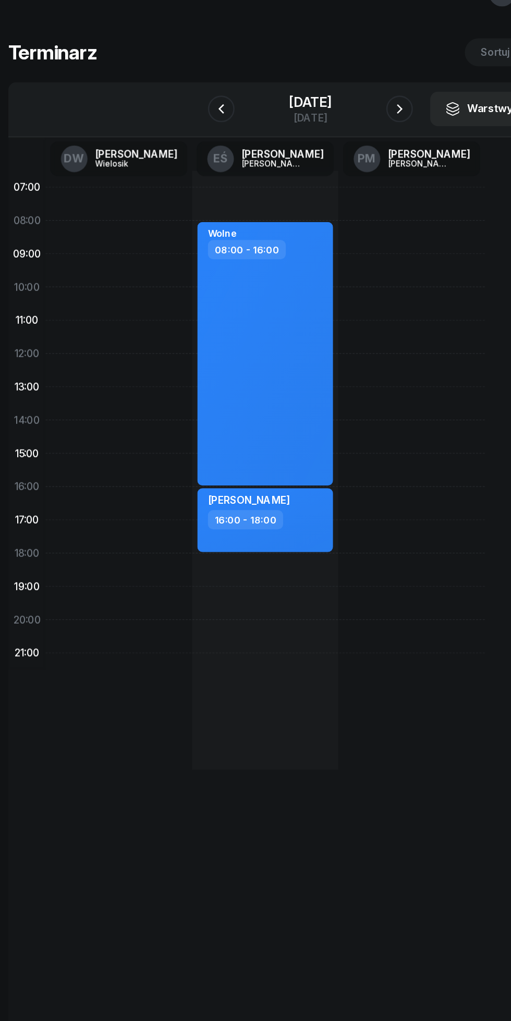
click at [332, 117] on icon "button" at bounding box center [325, 117] width 13 height 13
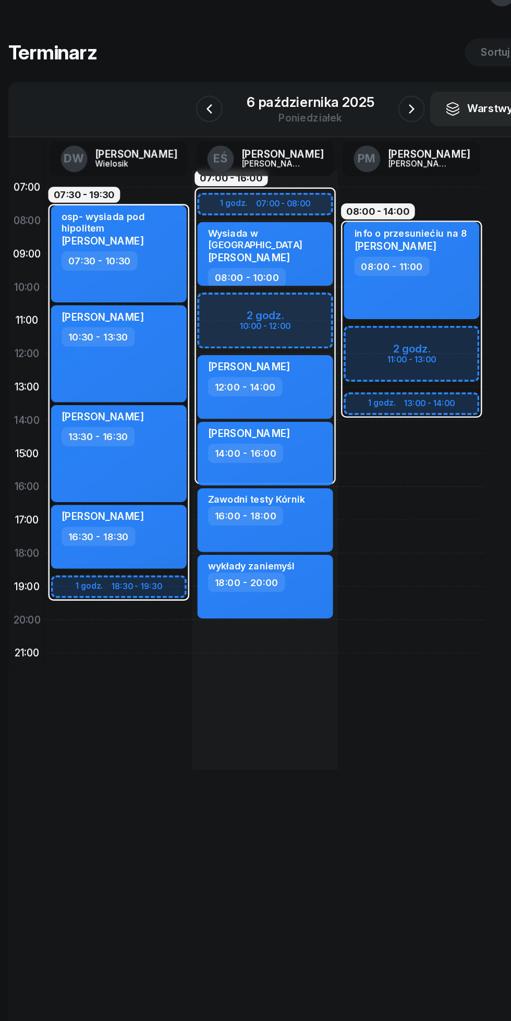
click at [334, 117] on icon "button" at bounding box center [335, 117] width 13 height 13
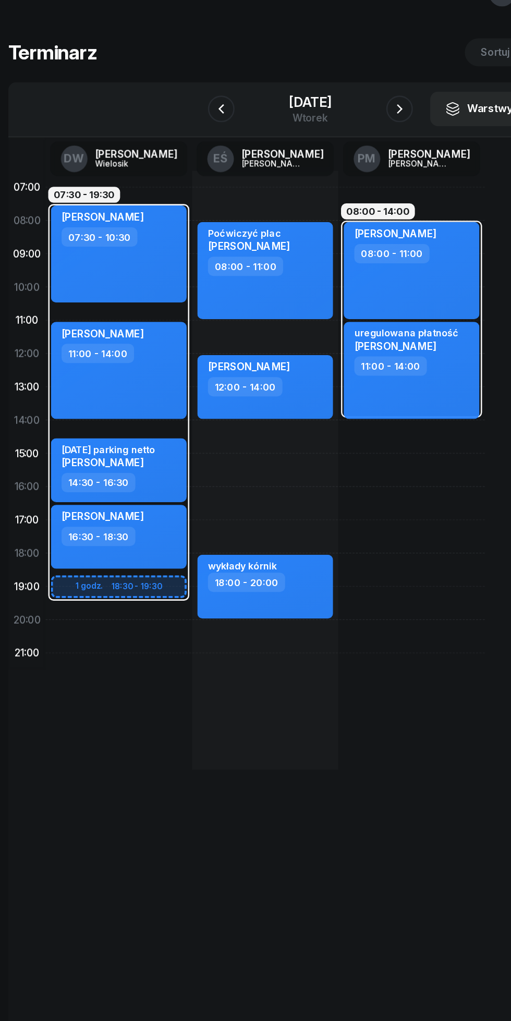
click at [329, 120] on icon "button" at bounding box center [325, 117] width 13 height 13
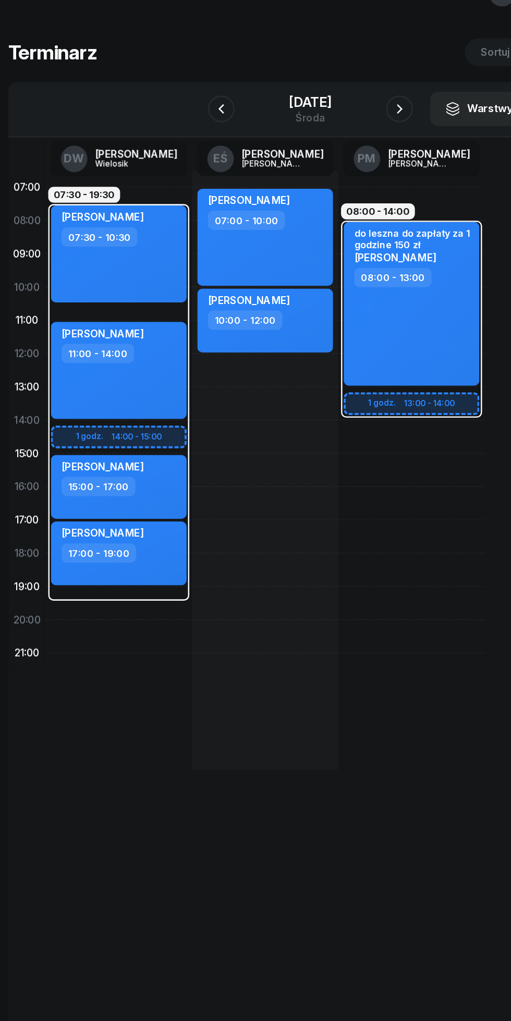
click at [179, 117] on icon "button" at bounding box center [185, 117] width 13 height 13
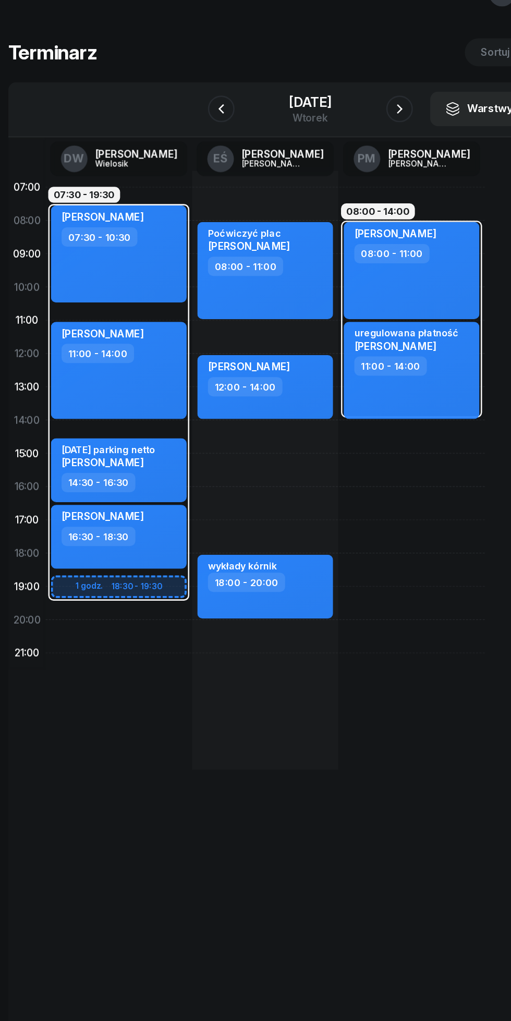
click at [332, 117] on icon "button" at bounding box center [325, 117] width 13 height 13
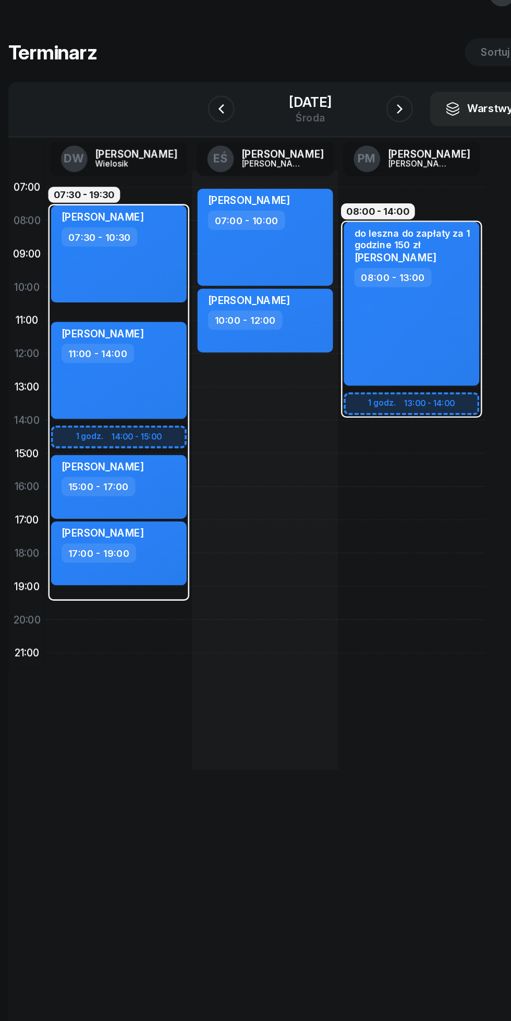
click at [179, 117] on icon "button" at bounding box center [185, 117] width 13 height 13
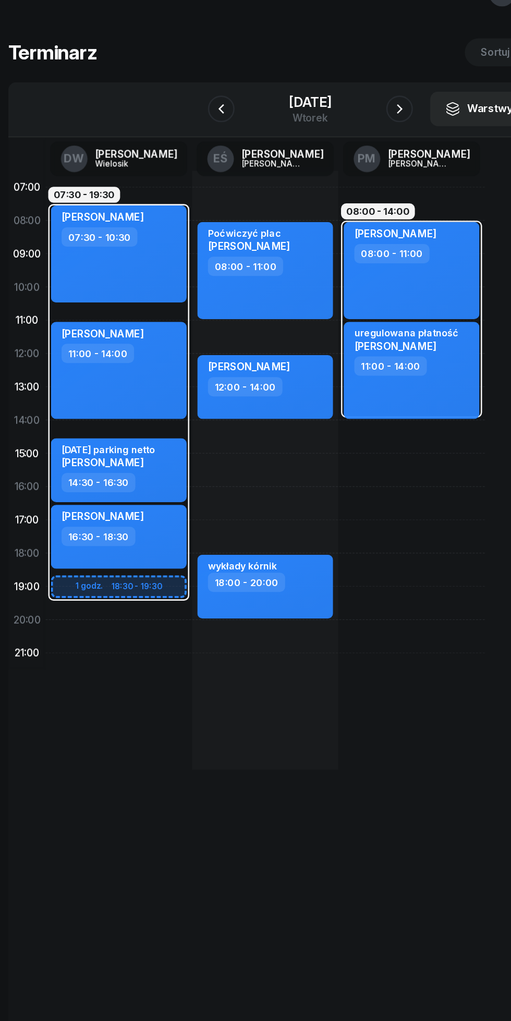
click at [330, 121] on icon "button" at bounding box center [325, 117] width 13 height 13
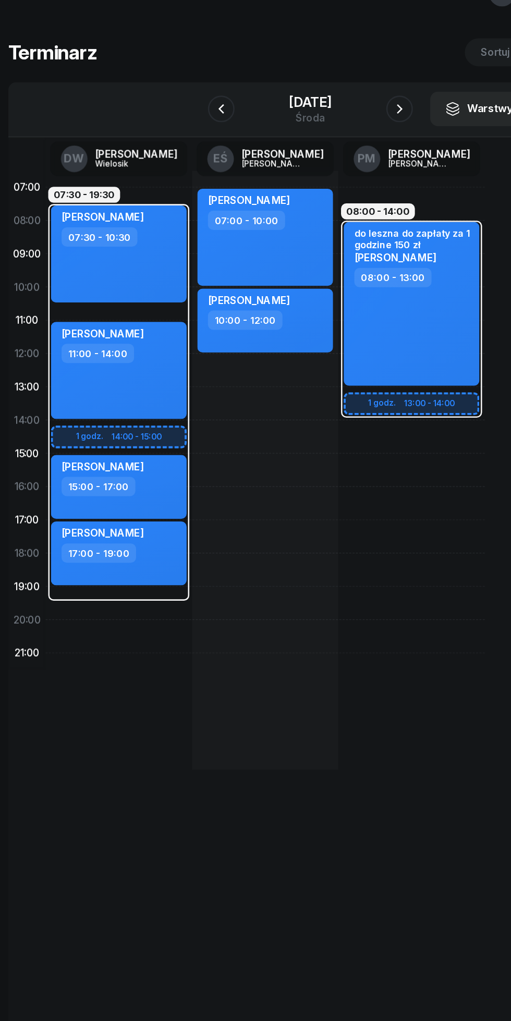
click at [179, 117] on icon "button" at bounding box center [185, 117] width 13 height 13
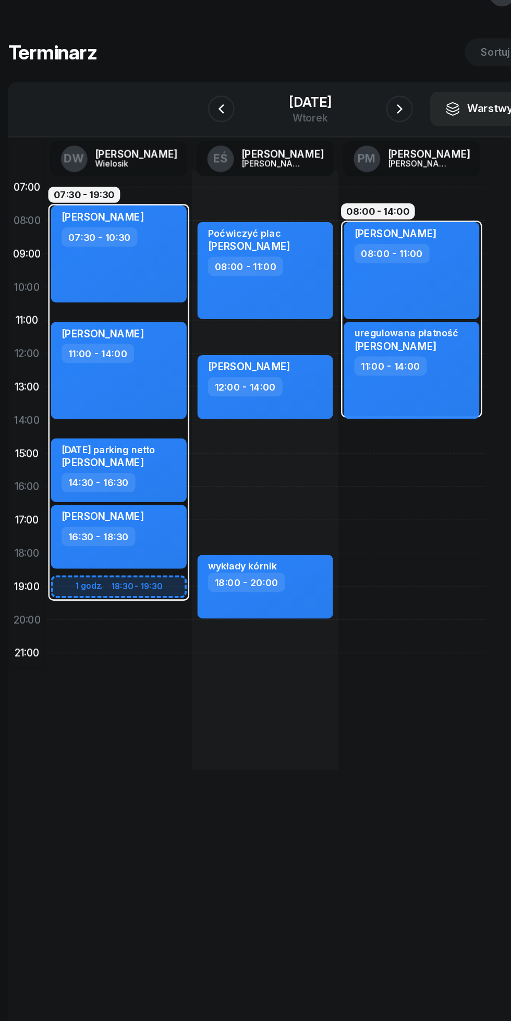
click at [331, 117] on icon "button" at bounding box center [325, 117] width 13 height 13
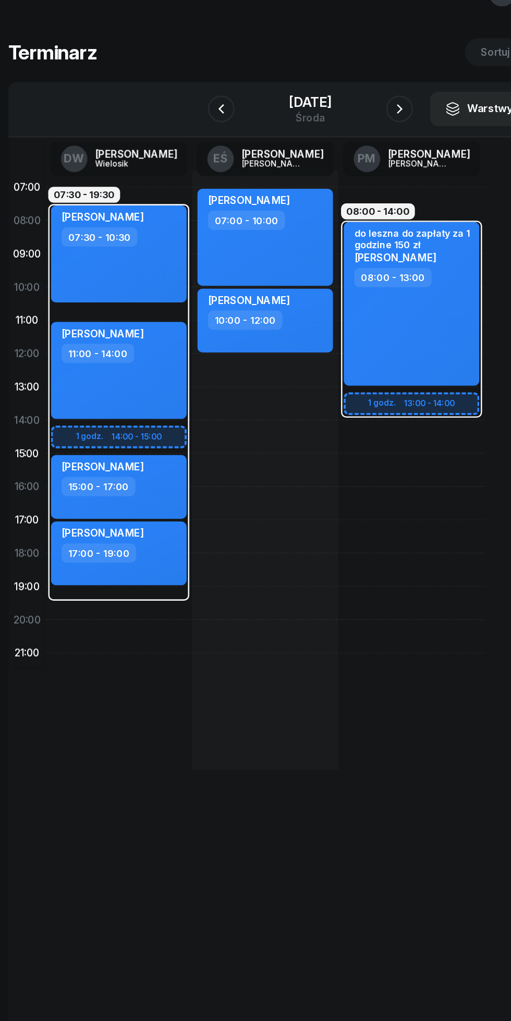
click at [329, 121] on icon "button" at bounding box center [325, 117] width 13 height 13
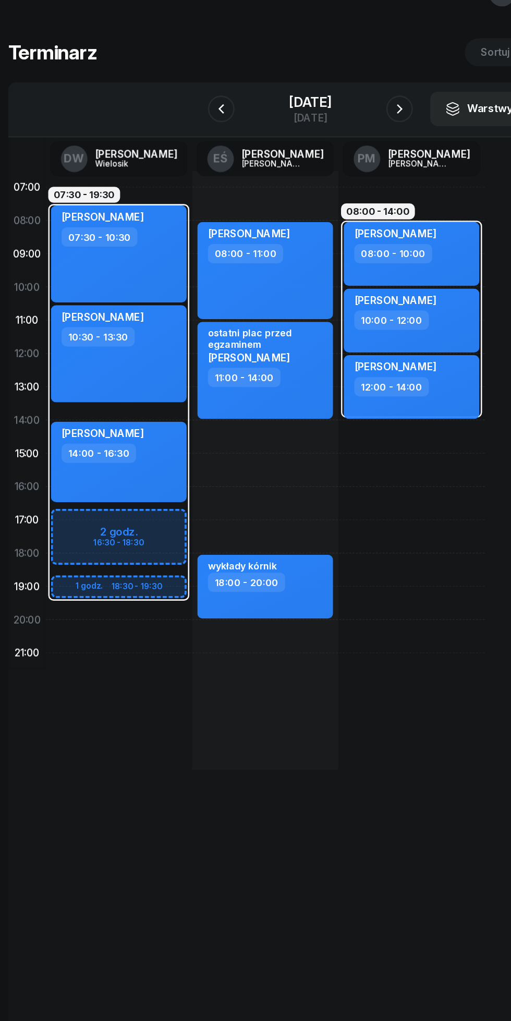
click at [332, 117] on icon "button" at bounding box center [325, 117] width 13 height 13
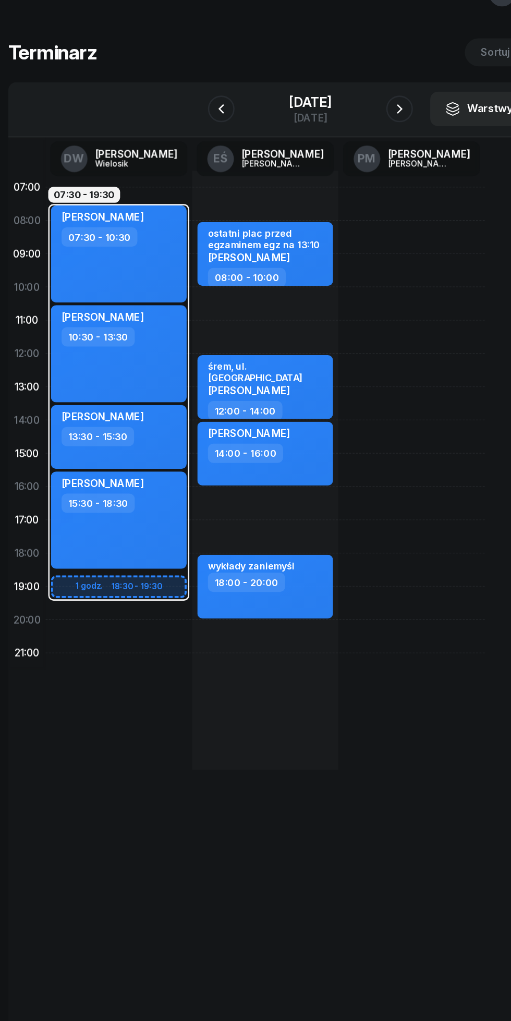
click at [332, 120] on icon "button" at bounding box center [325, 117] width 13 height 13
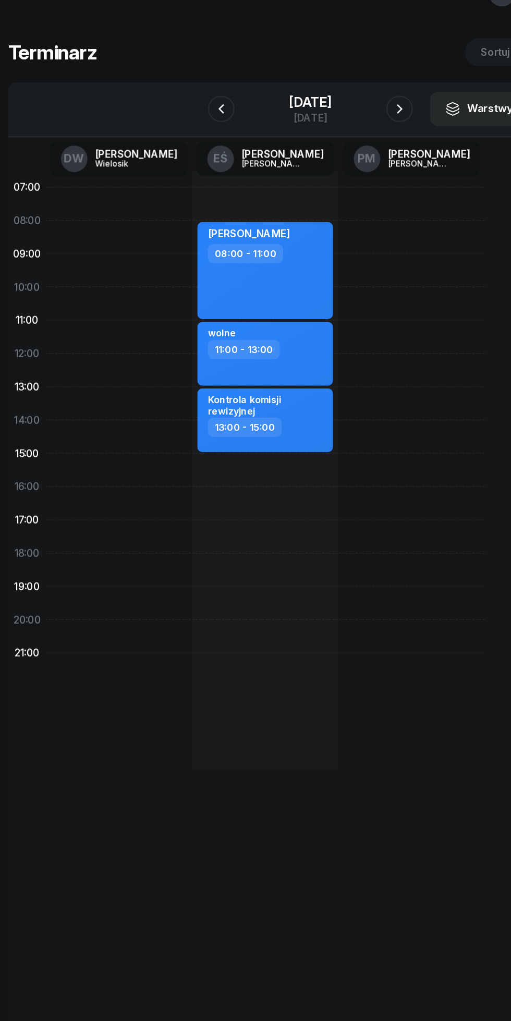
click at [332, 117] on icon "button" at bounding box center [325, 117] width 13 height 13
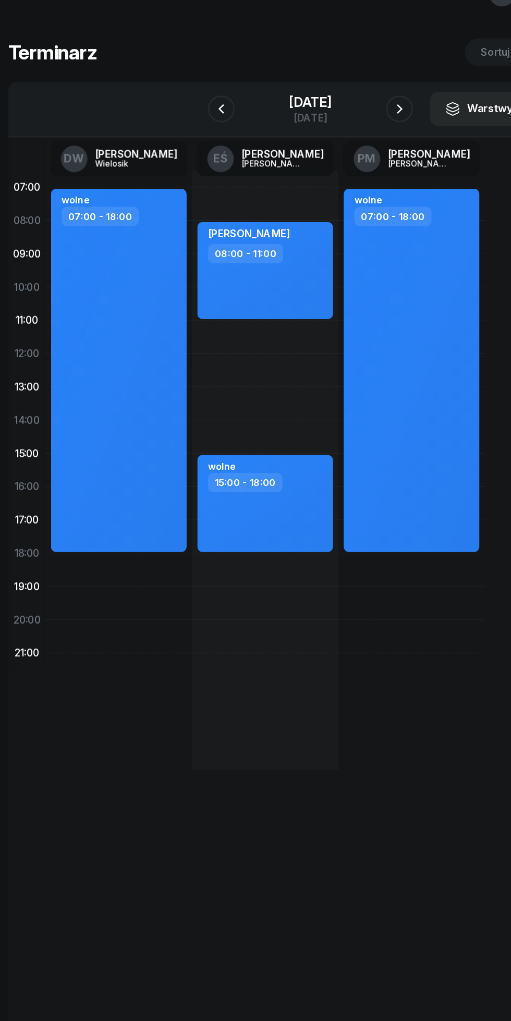
click at [332, 117] on icon "button" at bounding box center [325, 117] width 13 height 13
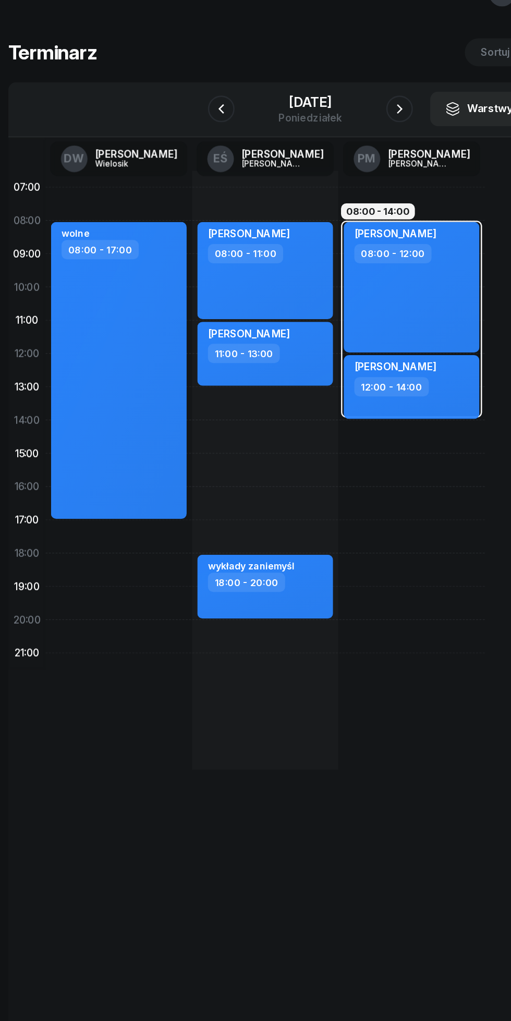
click at [332, 117] on icon "button" at bounding box center [325, 117] width 13 height 13
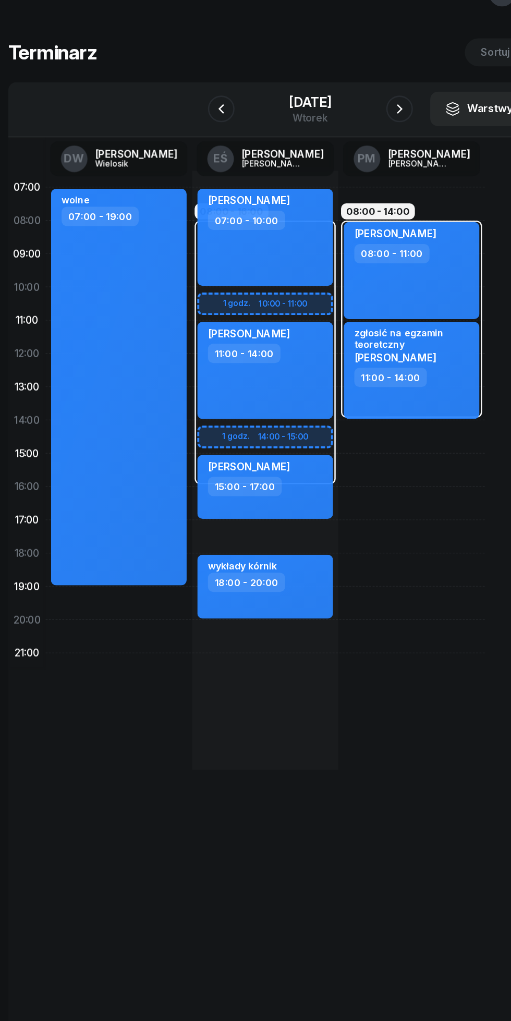
click at [331, 120] on icon "button" at bounding box center [325, 117] width 13 height 13
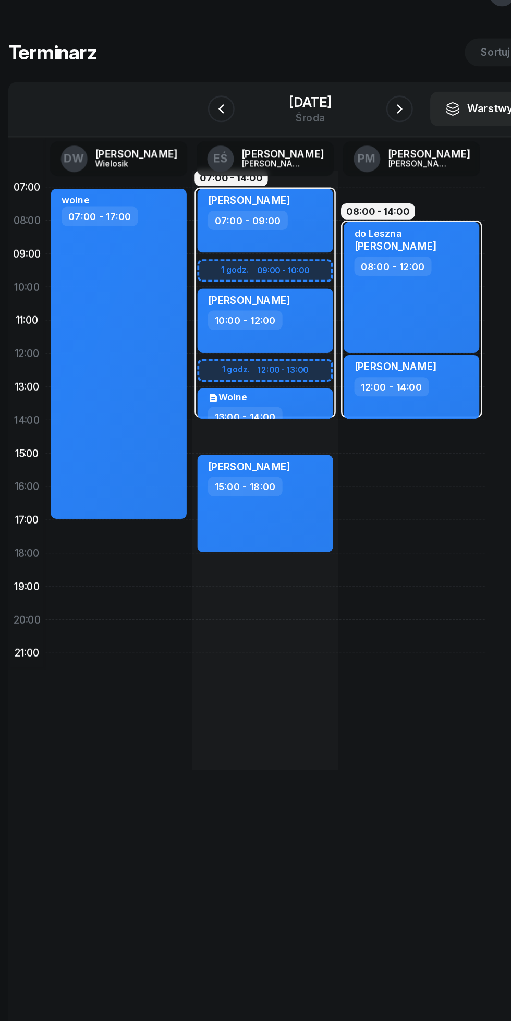
click at [332, 117] on icon "button" at bounding box center [325, 117] width 13 height 13
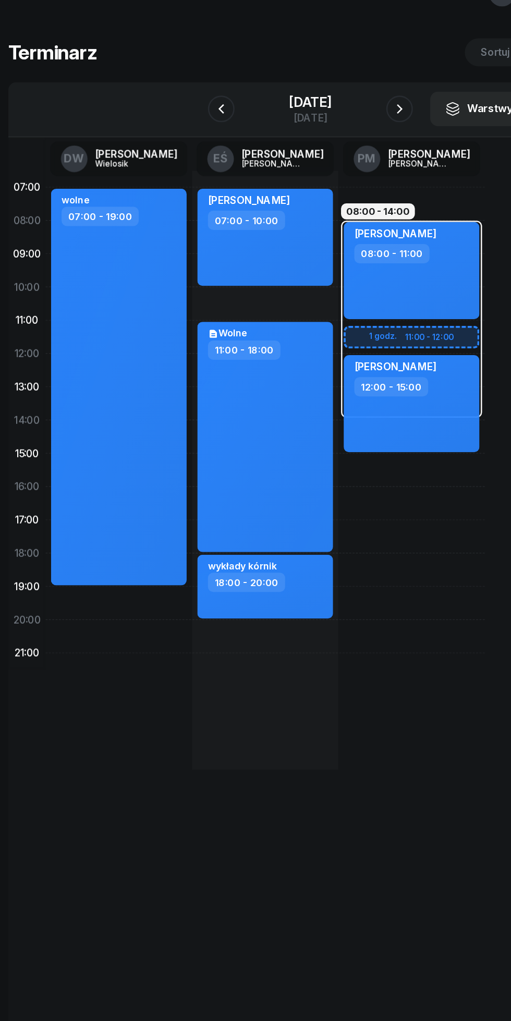
click at [179, 117] on icon "button" at bounding box center [185, 117] width 13 height 13
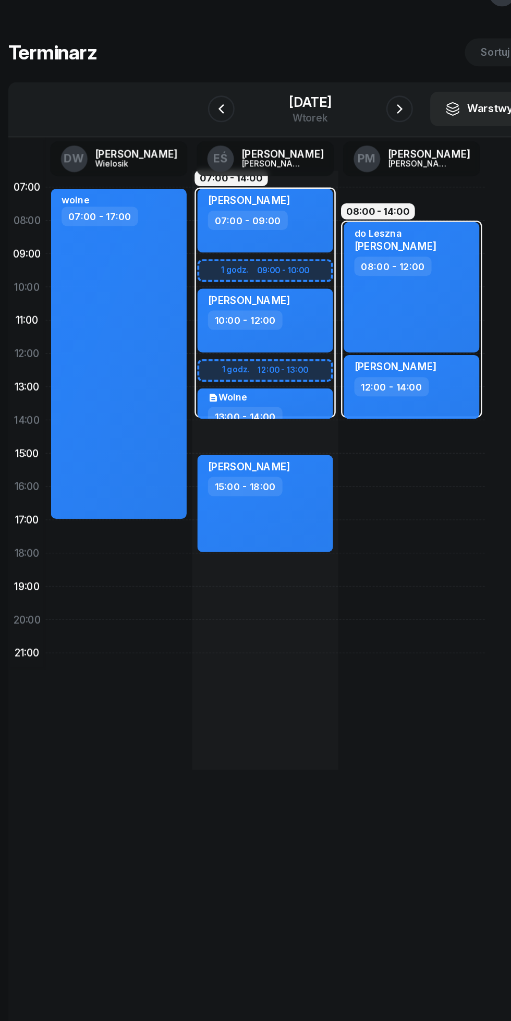
click at [179, 117] on icon "button" at bounding box center [185, 117] width 13 height 13
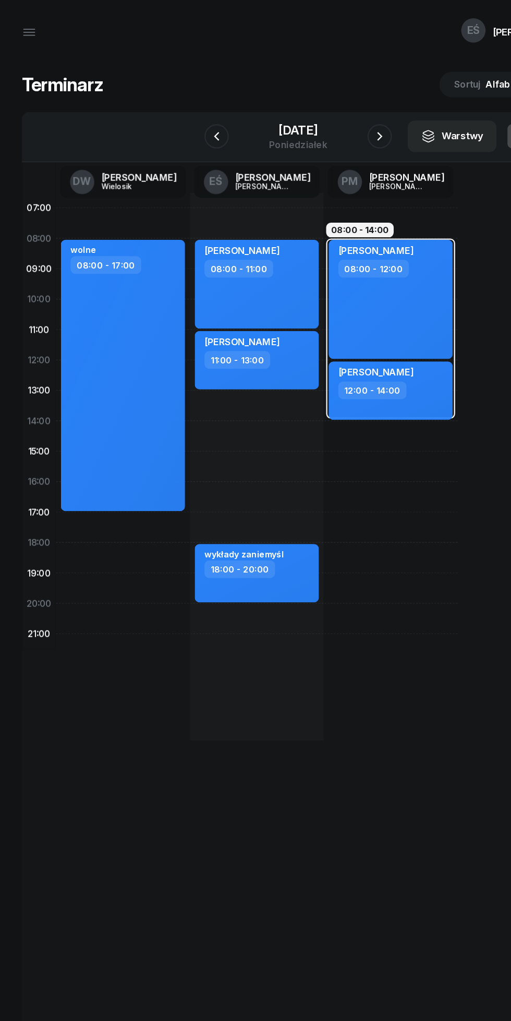
click at [179, 117] on icon "button" at bounding box center [185, 117] width 13 height 13
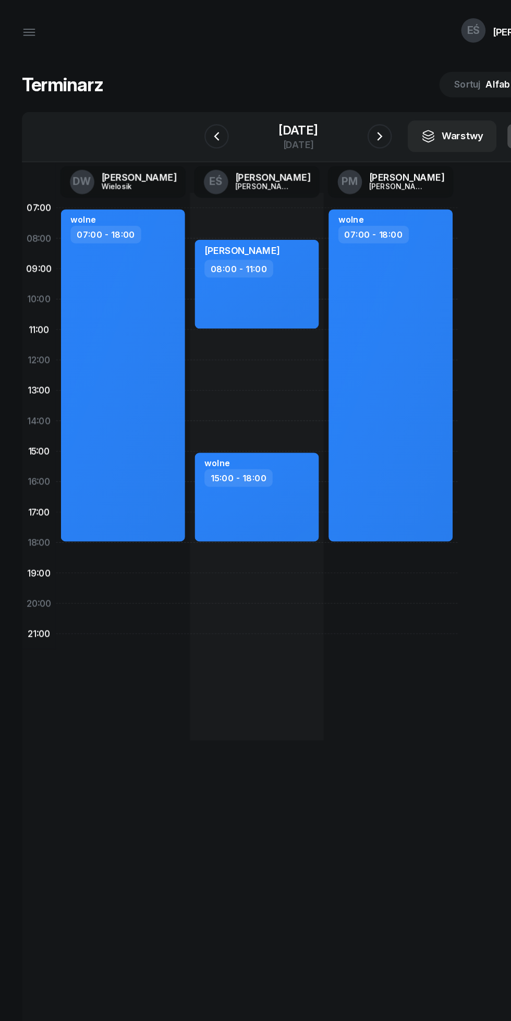
click at [179, 111] on icon "button" at bounding box center [185, 117] width 13 height 13
click at [179, 114] on icon "button" at bounding box center [185, 117] width 13 height 13
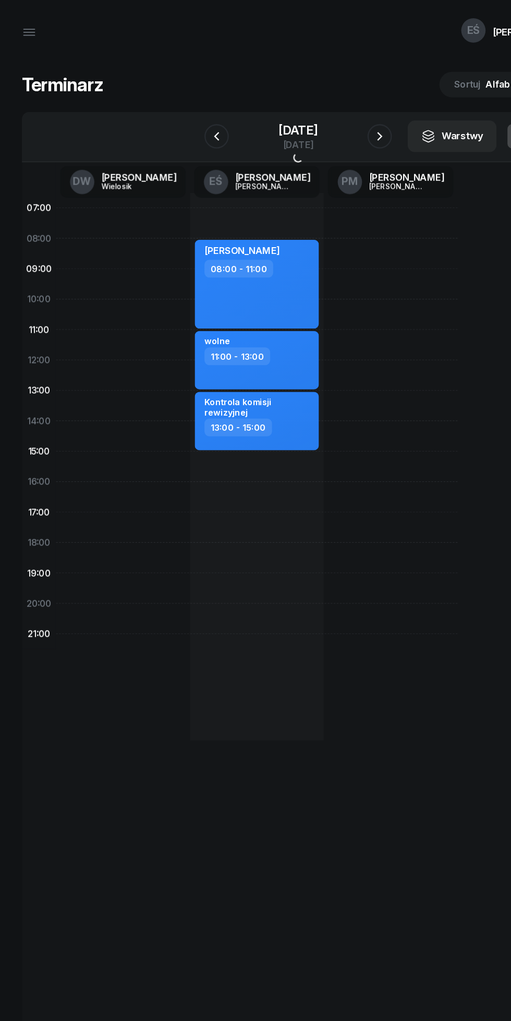
click at [179, 113] on icon "button" at bounding box center [185, 117] width 13 height 13
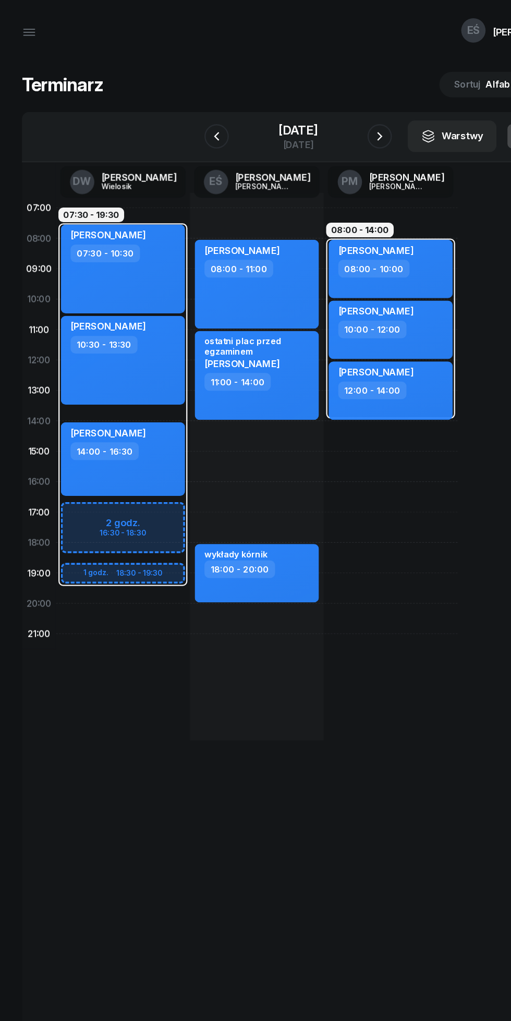
click at [179, 113] on icon "button" at bounding box center [185, 117] width 13 height 13
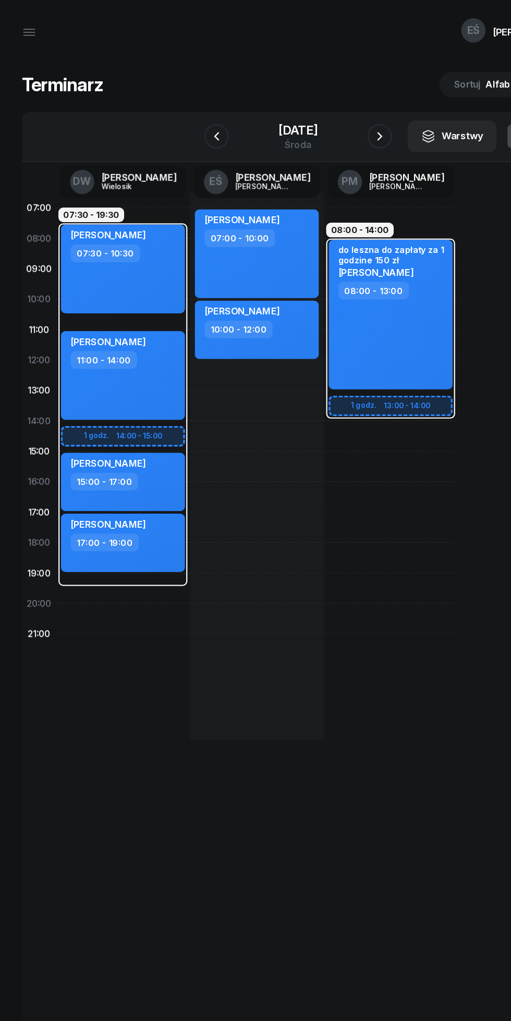
click at [119, 247] on div "[PERSON_NAME] 07:30 - 10:30" at bounding box center [105, 230] width 106 height 76
select select "07"
select select "30"
select select "10"
select select "30"
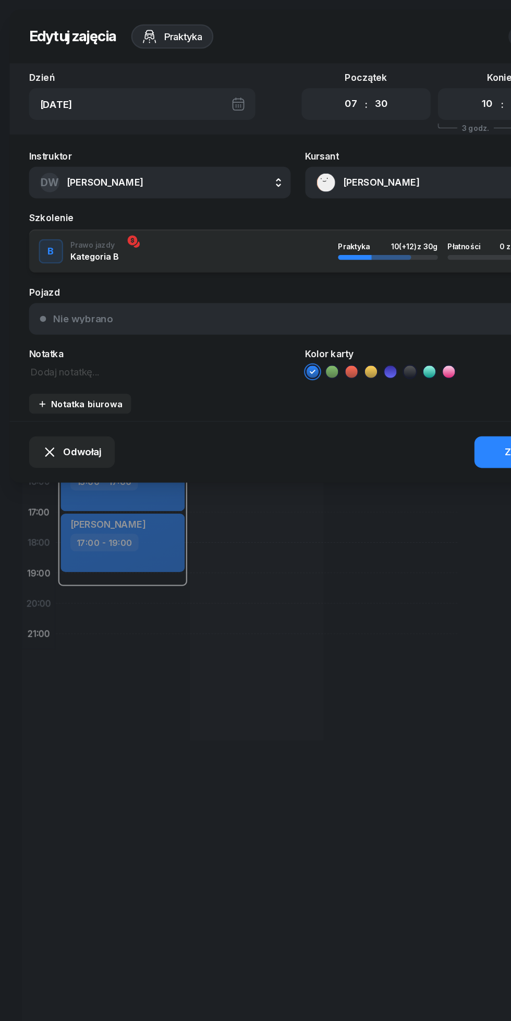
click at [54, 391] on div "Odwołaj" at bounding box center [62, 388] width 51 height 14
click at [42, 299] on div "My odwołaliśmy" at bounding box center [56, 300] width 63 height 14
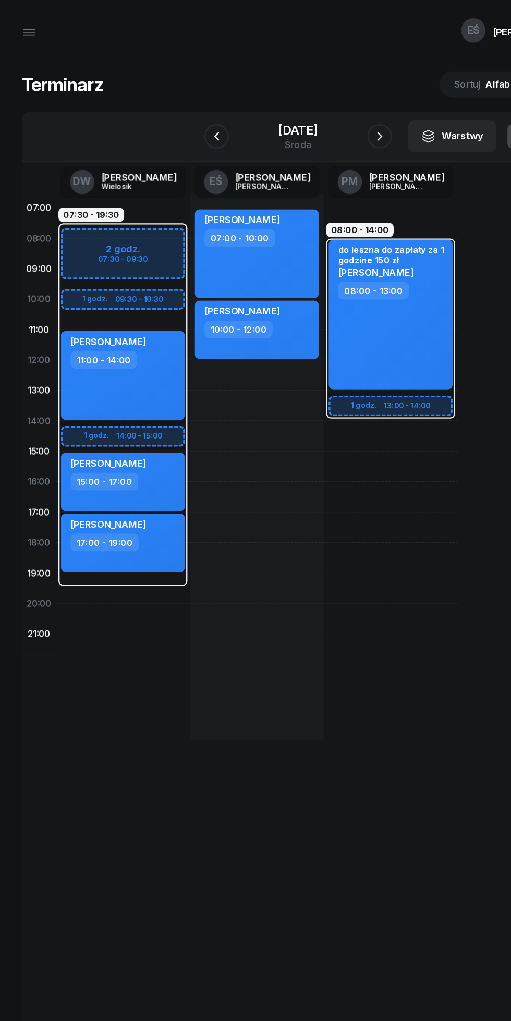
click at [179, 112] on icon "button" at bounding box center [185, 117] width 13 height 13
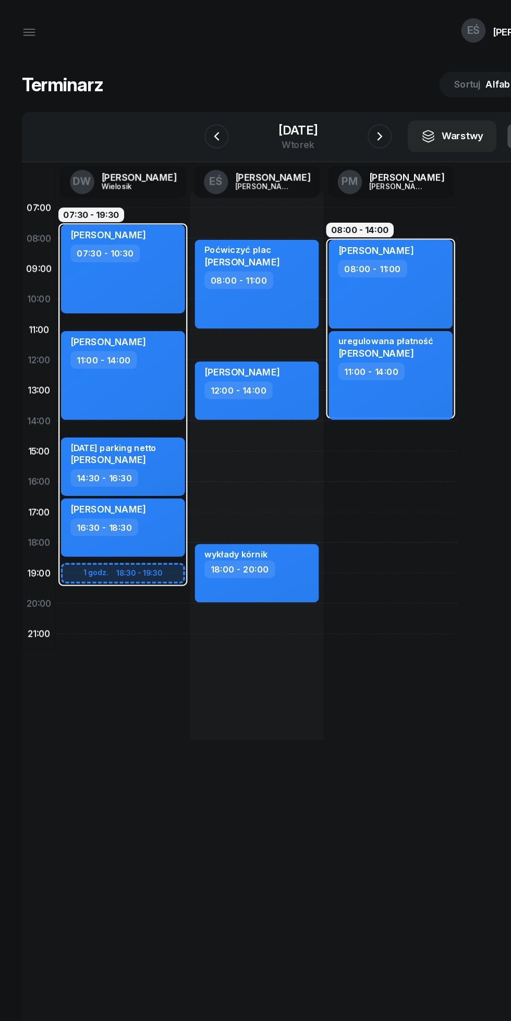
click at [119, 249] on div "[PERSON_NAME] 07:30 - 10:30" at bounding box center [105, 230] width 106 height 76
select select "07"
select select "30"
select select "10"
select select "30"
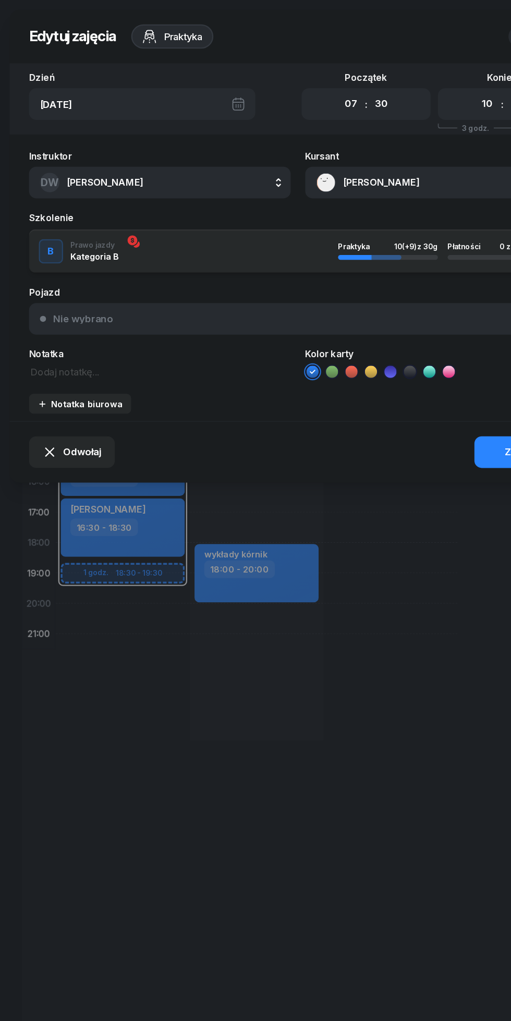
click at [47, 388] on icon "button" at bounding box center [43, 387] width 13 height 13
click at [39, 300] on div "My odwołaliśmy" at bounding box center [56, 300] width 63 height 14
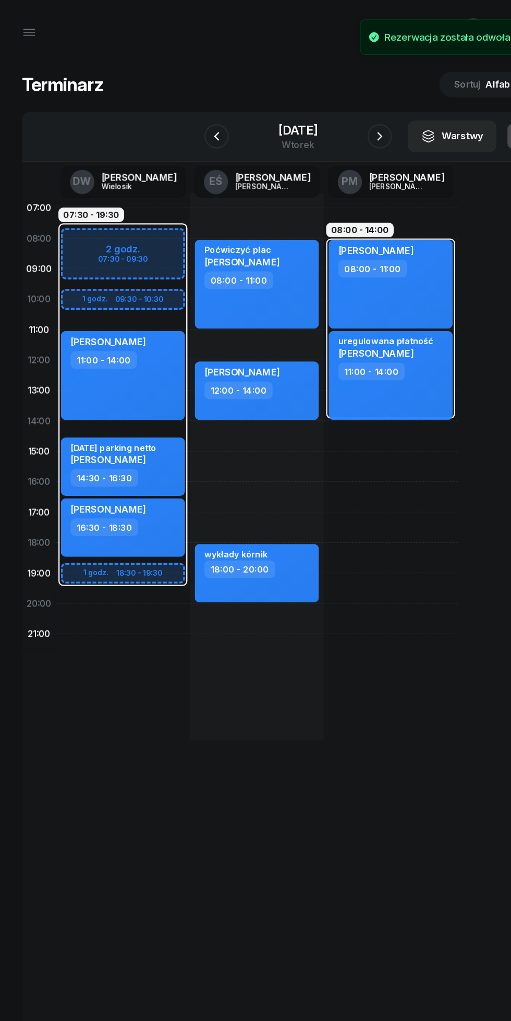
click at [314, 257] on div "[PERSON_NAME] 08:00 - 11:00" at bounding box center [335, 243] width 106 height 76
select select "08"
select select "11"
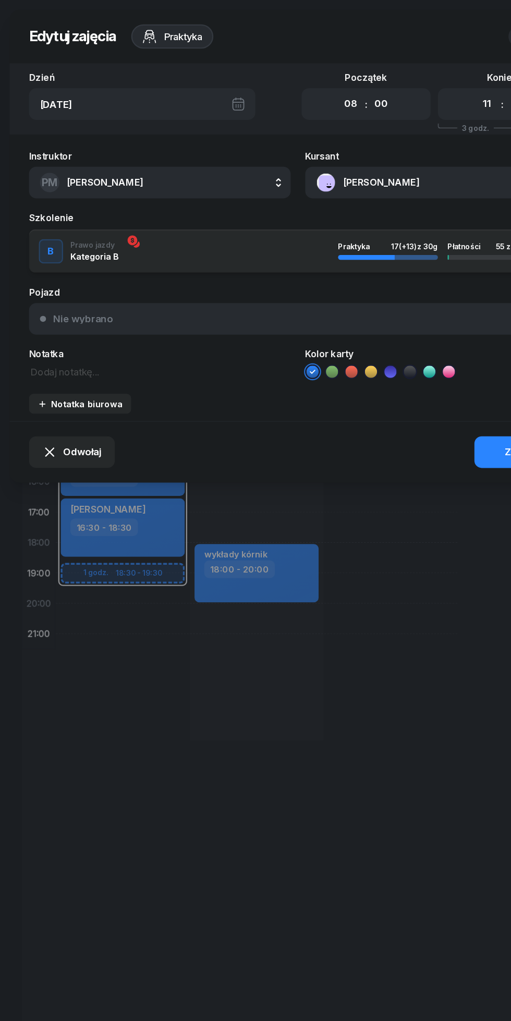
click at [79, 155] on span "[PERSON_NAME]" at bounding box center [89, 156] width 65 height 10
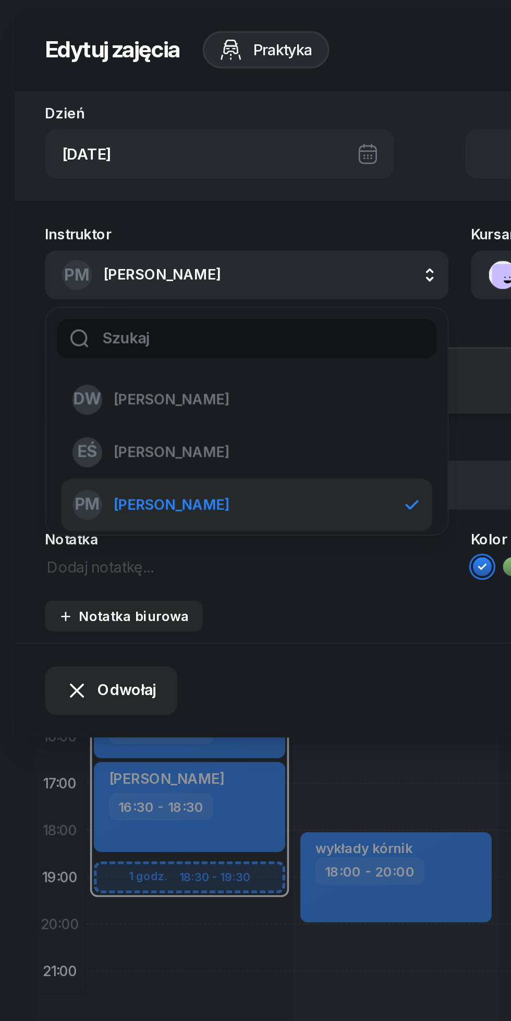
click at [75, 228] on span "[PERSON_NAME]" at bounding box center [95, 226] width 64 height 14
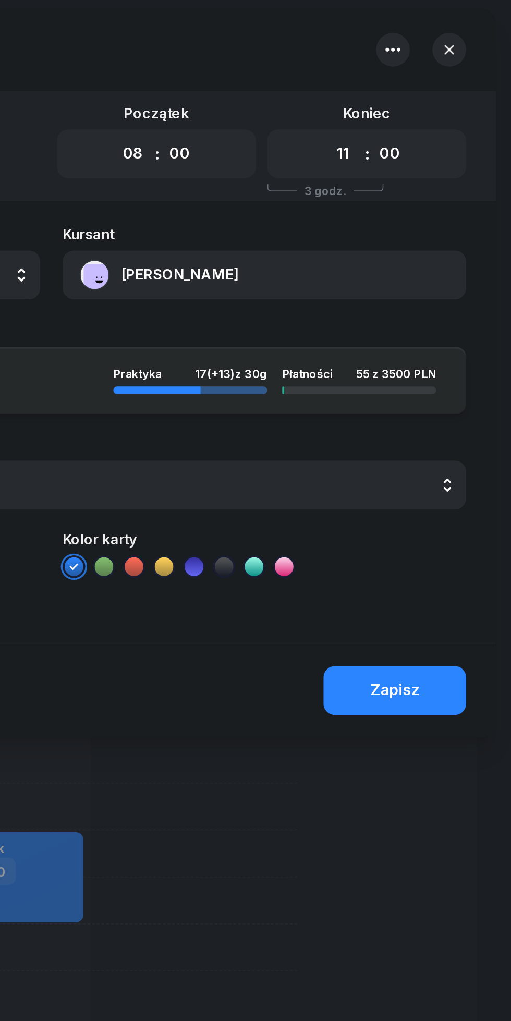
click at [452, 385] on div "Zapisz" at bounding box center [446, 388] width 27 height 14
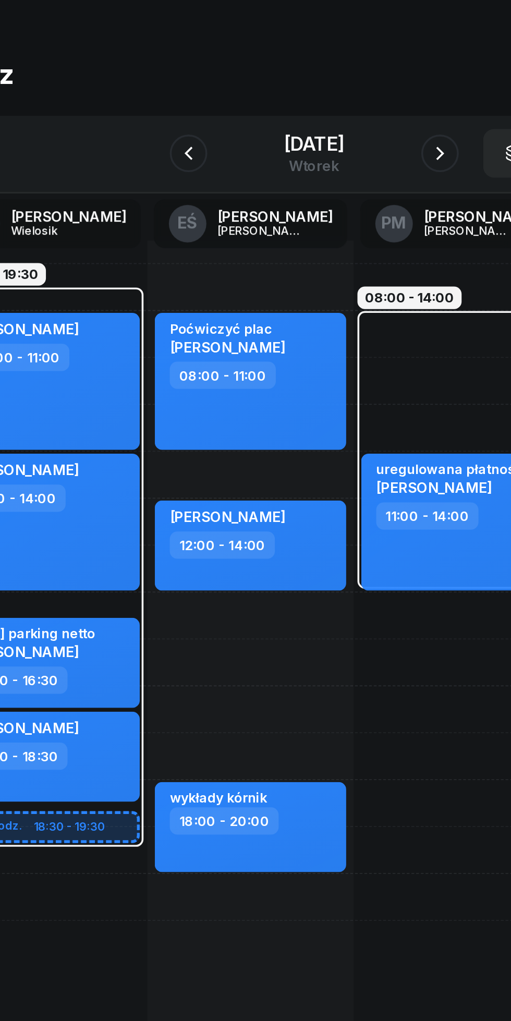
click at [332, 117] on icon "button" at bounding box center [325, 117] width 13 height 13
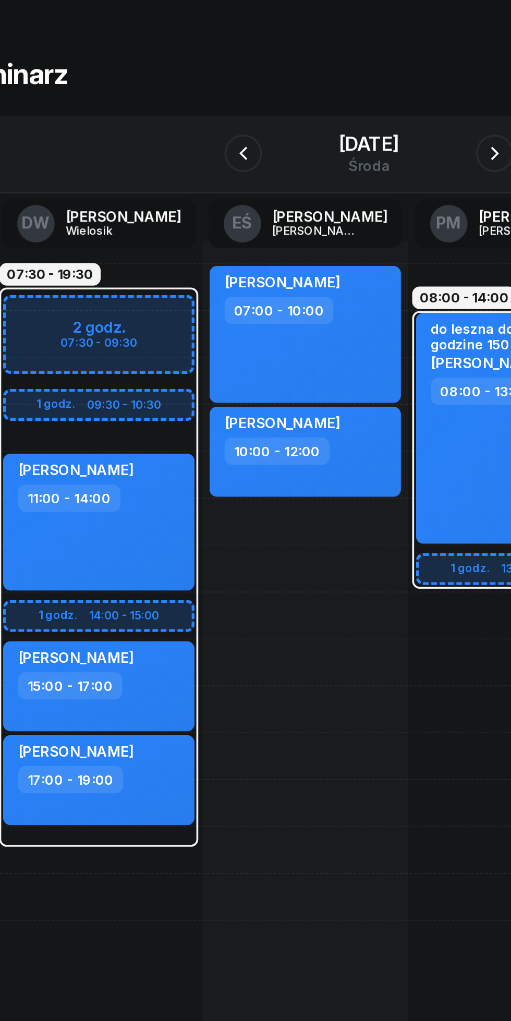
click at [179, 117] on icon "button" at bounding box center [185, 117] width 13 height 13
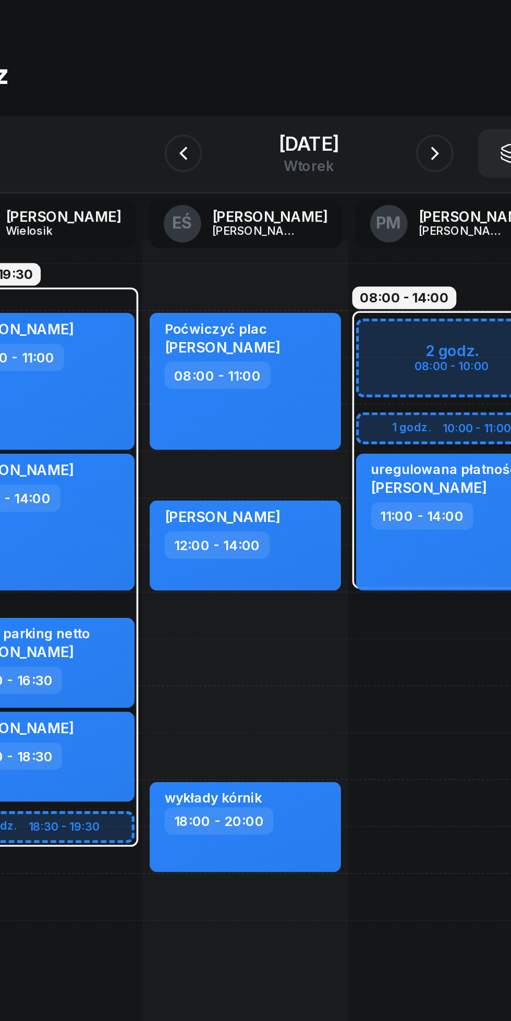
click at [332, 117] on icon "button" at bounding box center [325, 117] width 13 height 13
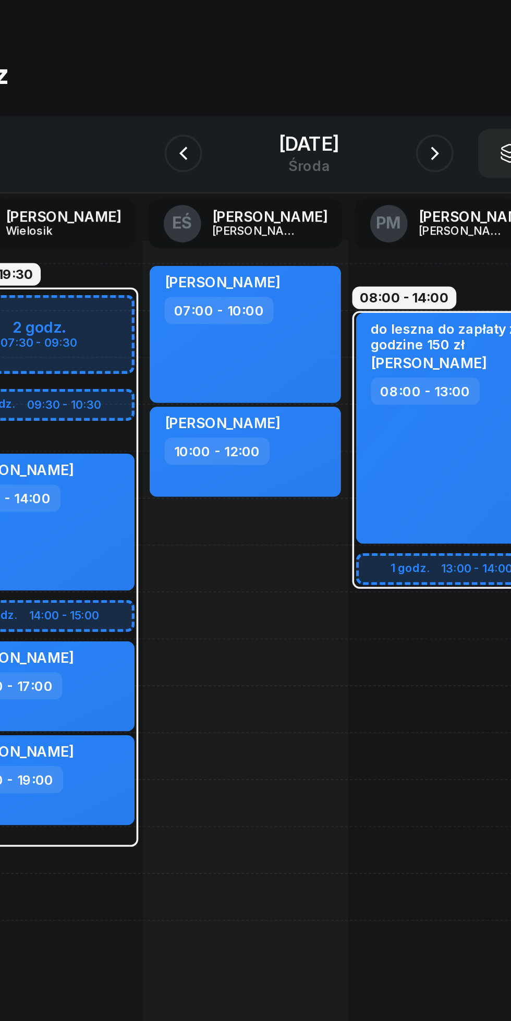
click at [331, 124] on button "button" at bounding box center [325, 116] width 21 height 21
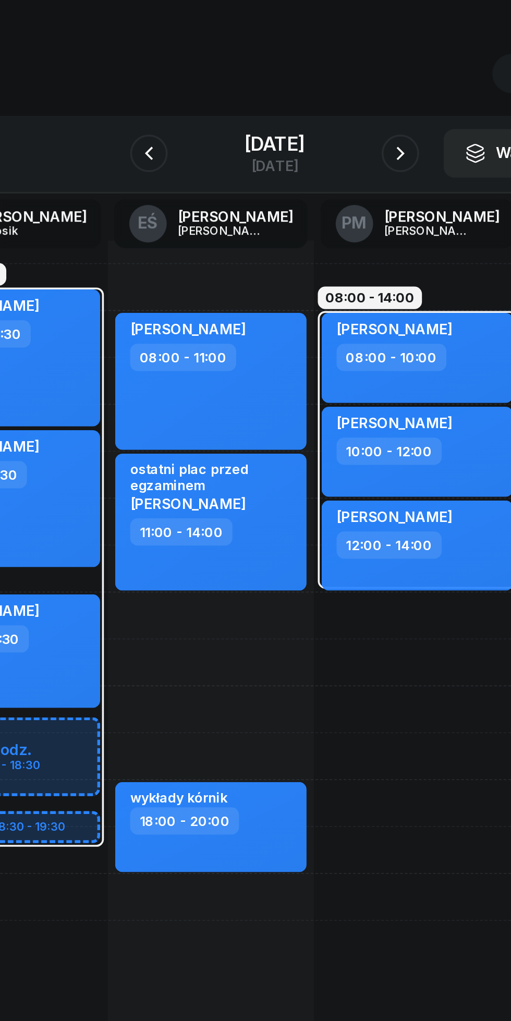
click at [332, 117] on icon "button" at bounding box center [325, 117] width 13 height 13
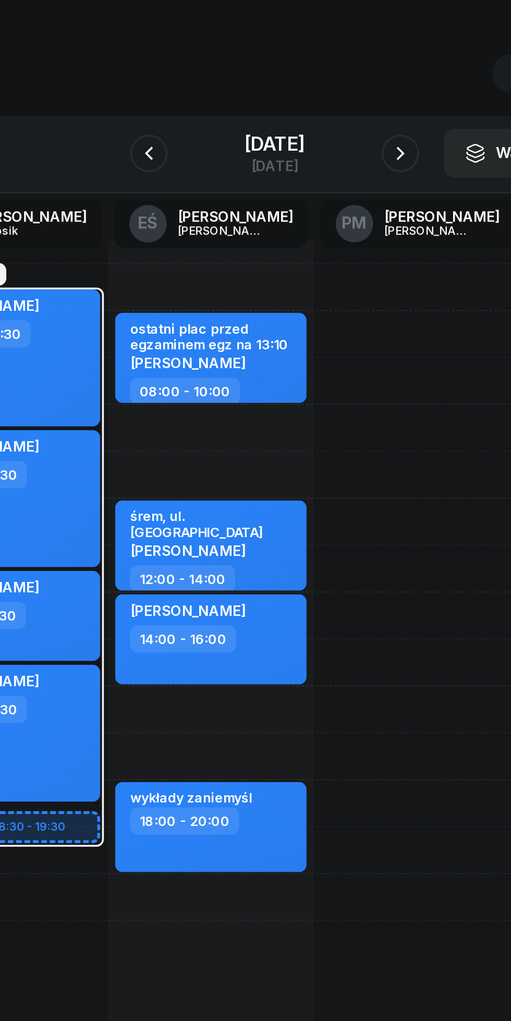
click at [179, 117] on icon "button" at bounding box center [185, 117] width 13 height 13
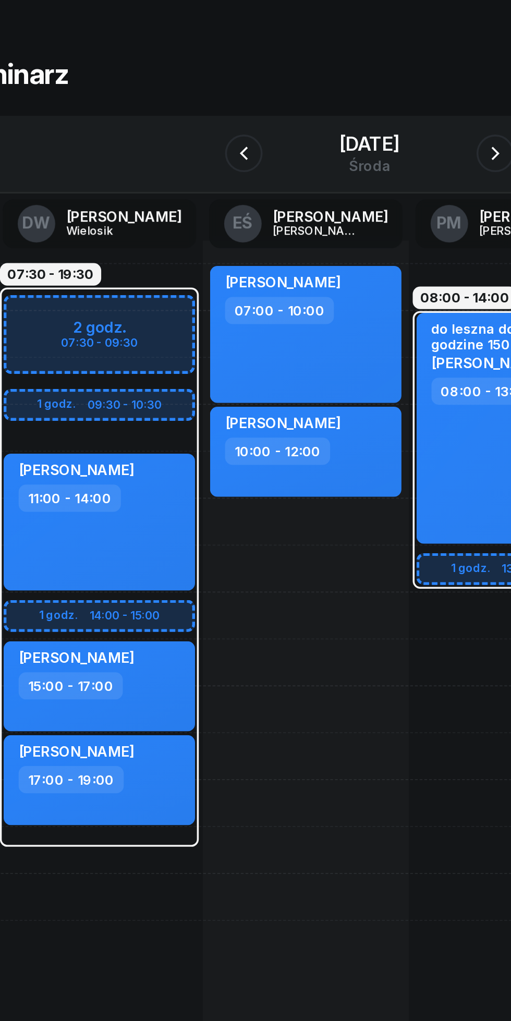
click at [179, 117] on icon "button" at bounding box center [185, 117] width 13 height 13
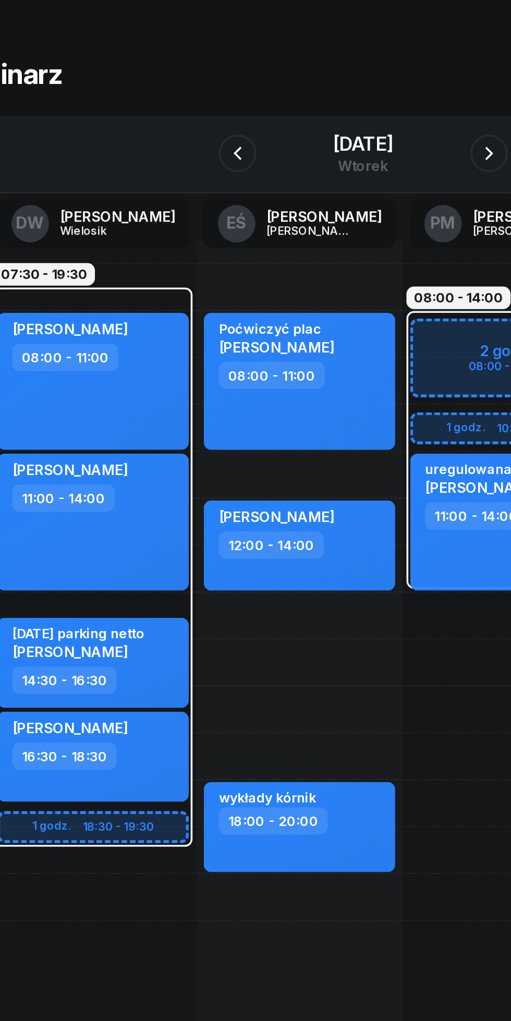
click at [239, 110] on div "[DATE]" at bounding box center [255, 111] width 33 height 10
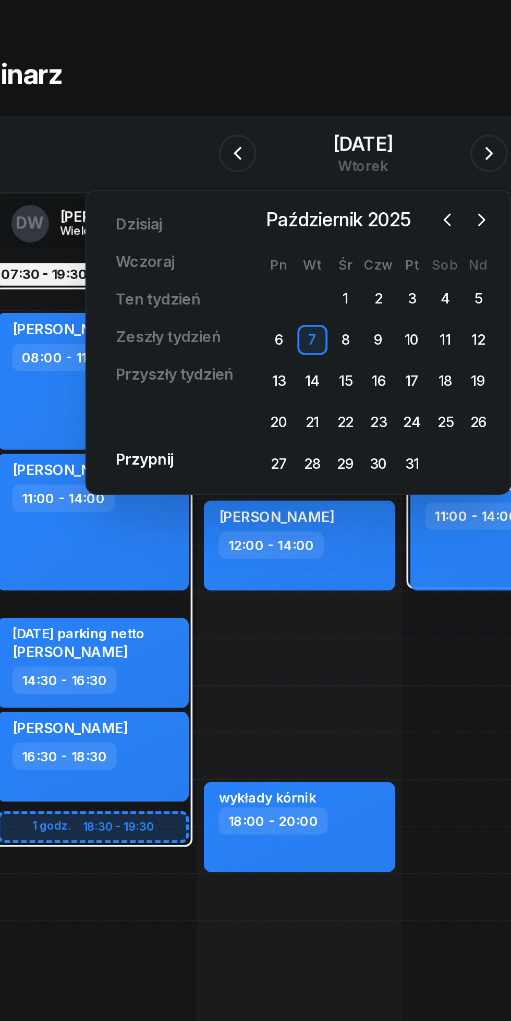
click at [302, 154] on icon "button" at bounding box center [302, 154] width 10 height 10
click at [226, 287] on div "30" at bounding box center [227, 289] width 17 height 17
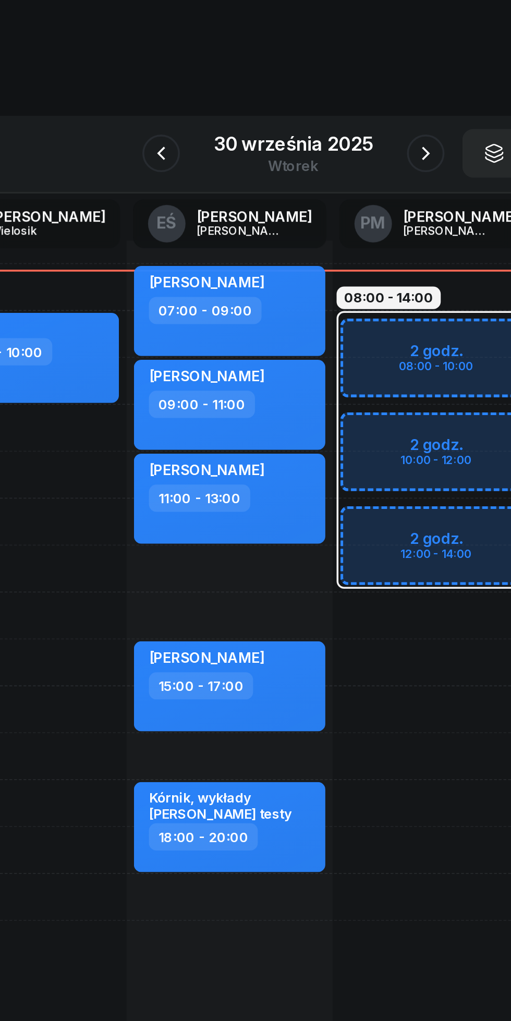
click at [329, 117] on icon "button" at bounding box center [329, 117] width 13 height 13
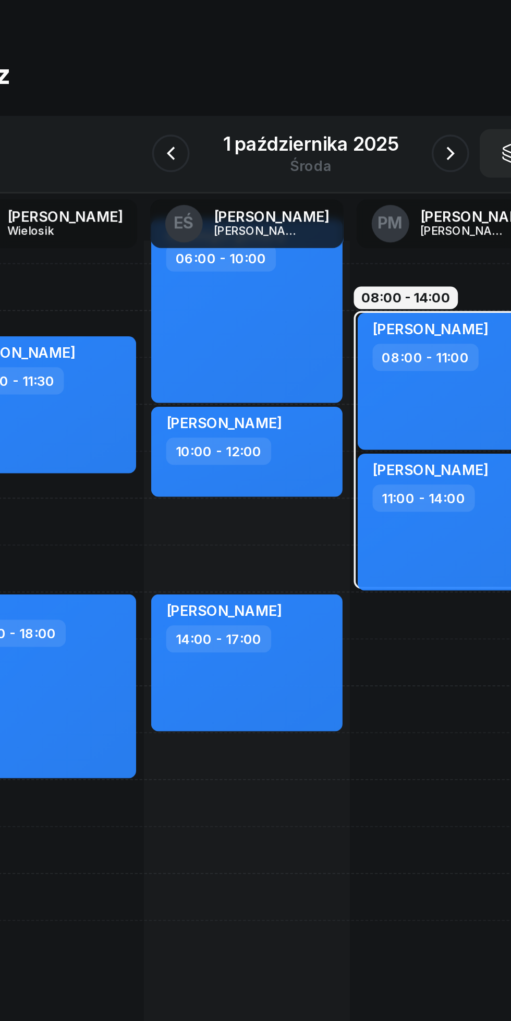
click at [327, 120] on icon "button" at bounding box center [333, 117] width 13 height 13
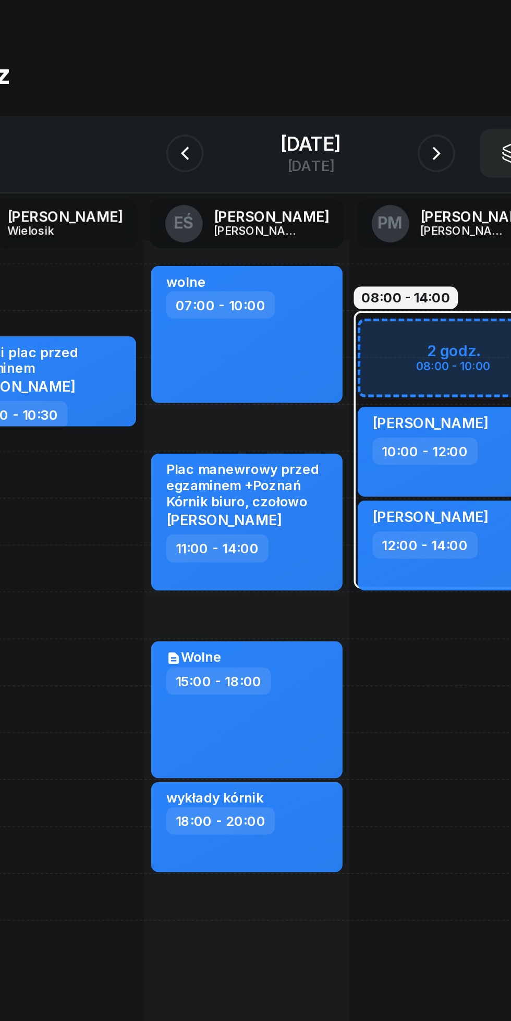
click at [332, 117] on icon "button" at bounding box center [325, 117] width 13 height 13
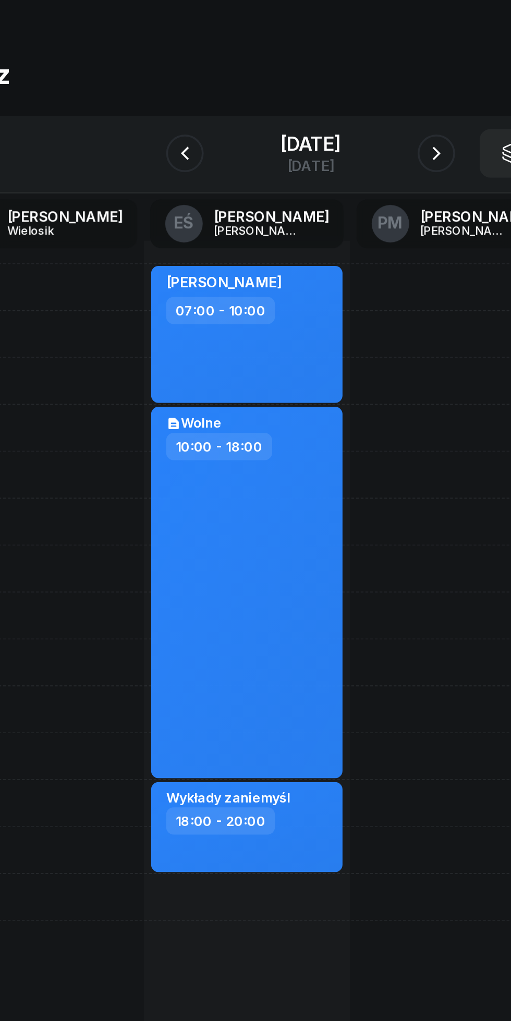
click at [179, 117] on icon "button" at bounding box center [185, 117] width 13 height 13
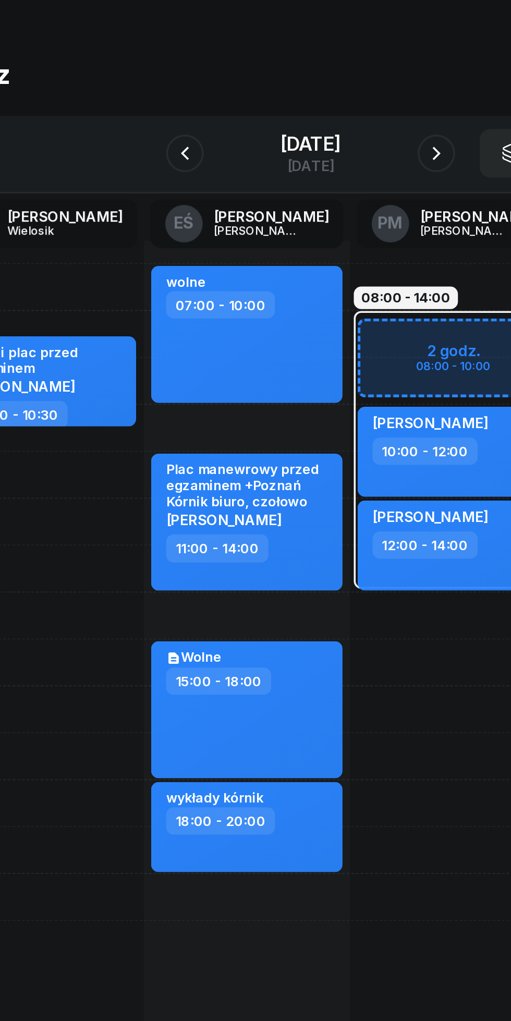
click at [327, 120] on button "button" at bounding box center [325, 116] width 21 height 21
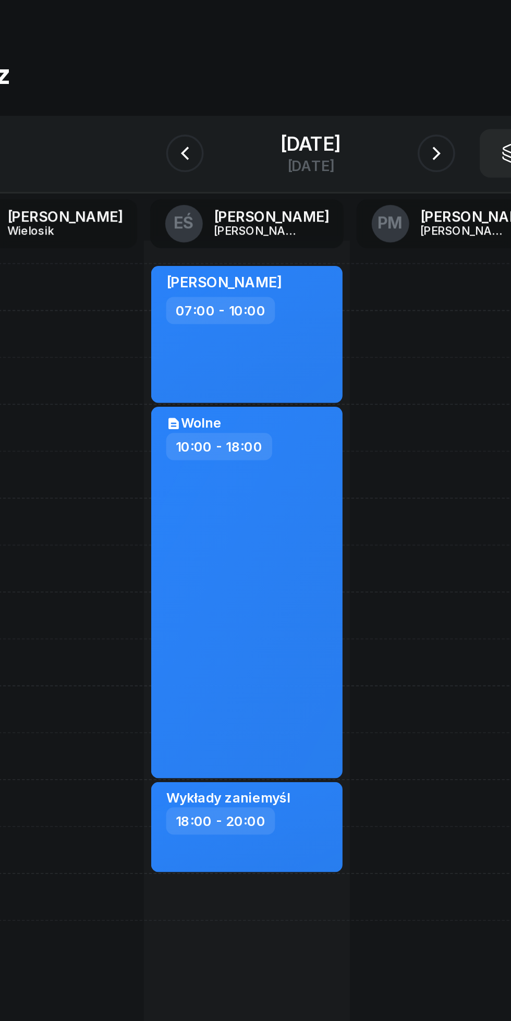
click at [179, 117] on icon "button" at bounding box center [185, 117] width 13 height 13
